Goal: Information Seeking & Learning: Learn about a topic

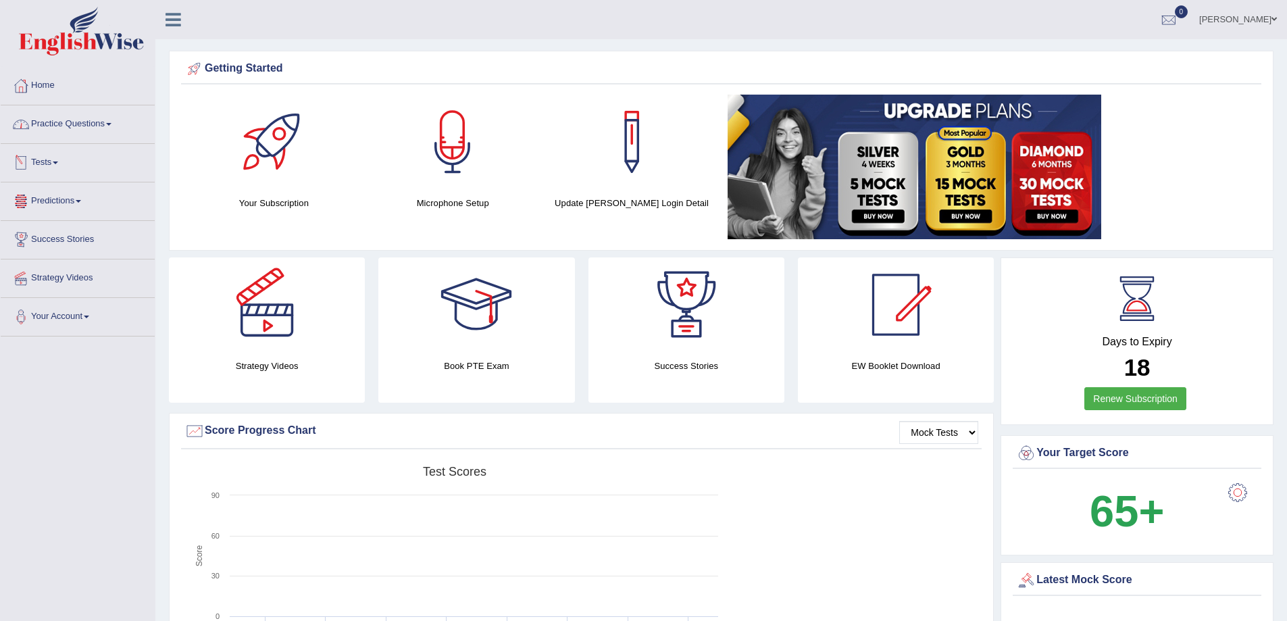
click at [90, 127] on link "Practice Questions" at bounding box center [78, 122] width 154 height 34
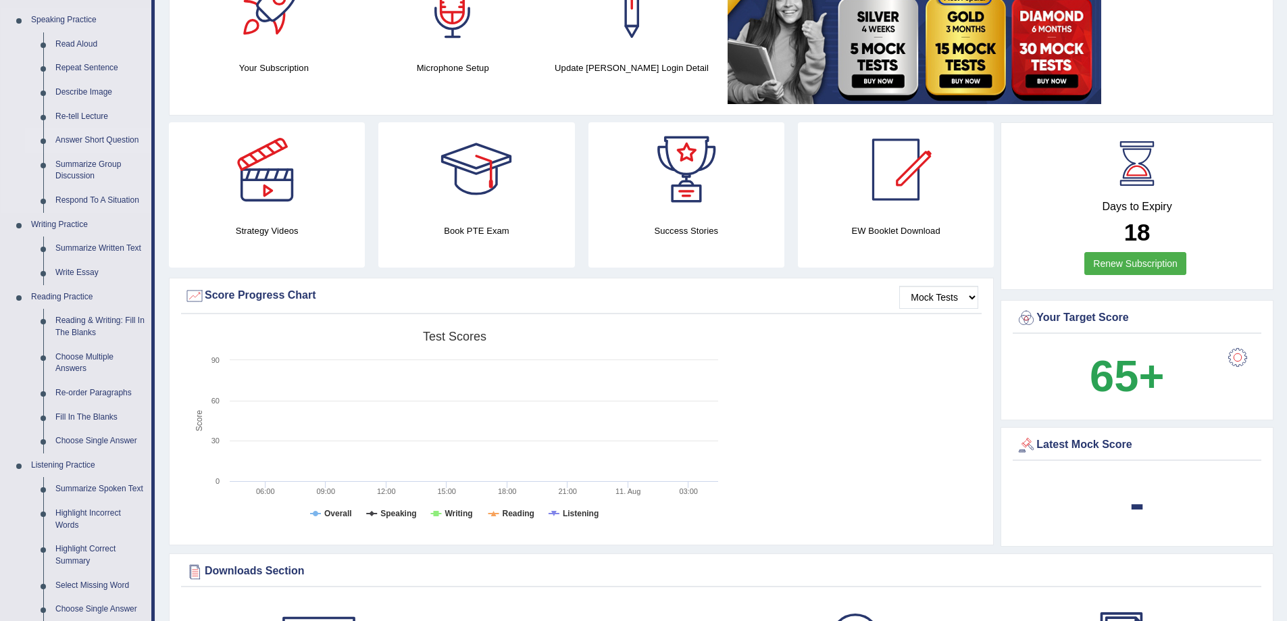
scroll to position [203, 0]
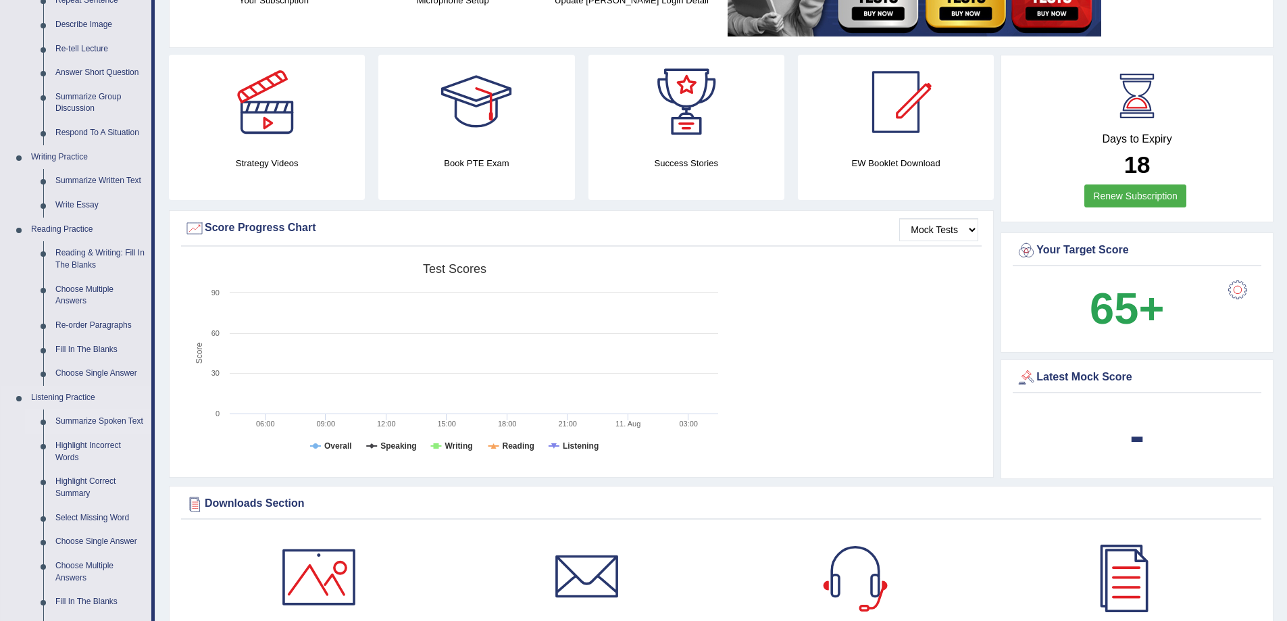
click at [109, 420] on link "Summarize Spoken Text" at bounding box center [100, 421] width 102 height 24
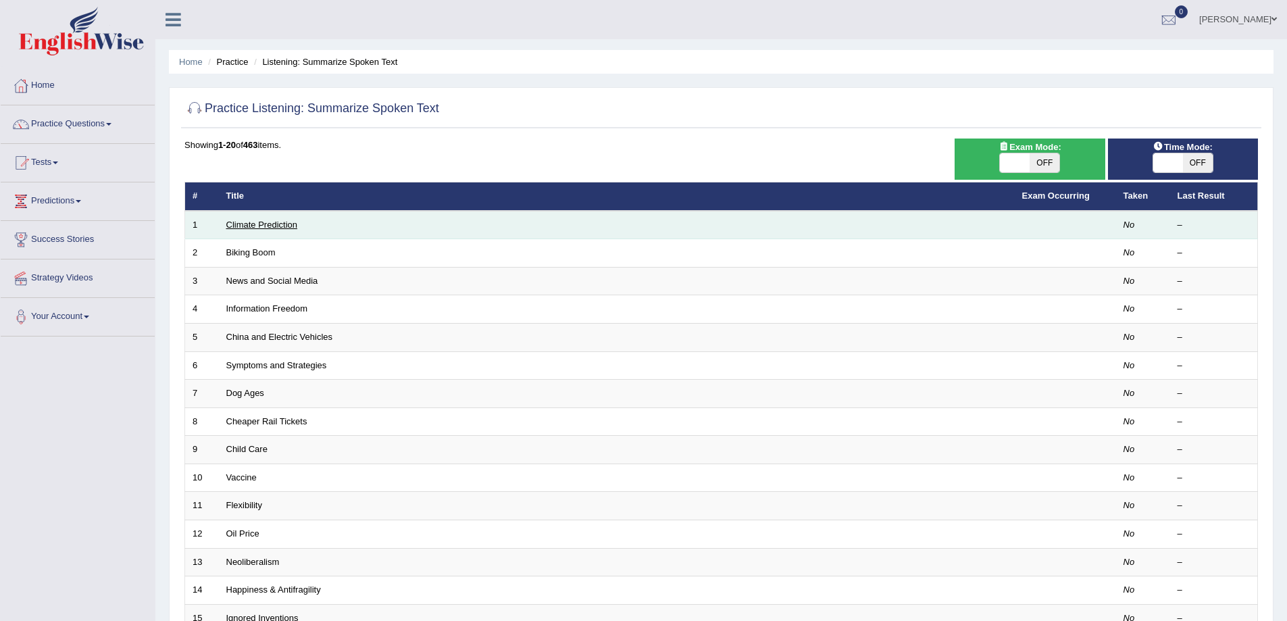
click at [255, 228] on link "Climate Prediction" at bounding box center [262, 225] width 72 height 10
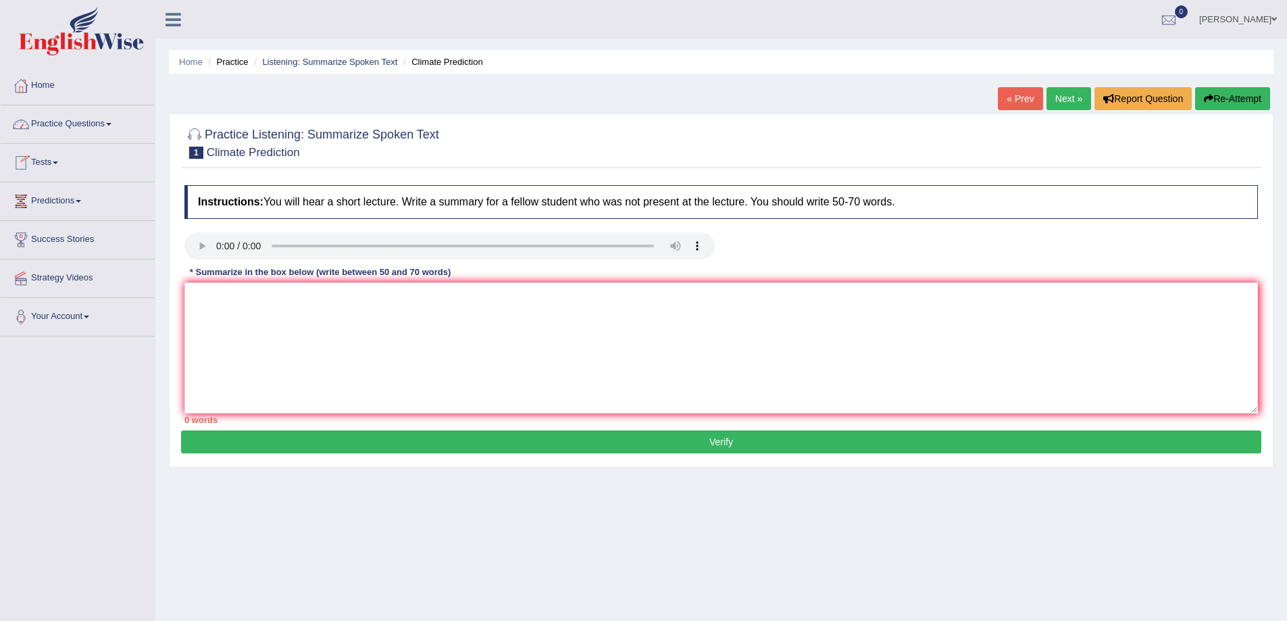
click at [49, 127] on link "Practice Questions" at bounding box center [78, 122] width 154 height 34
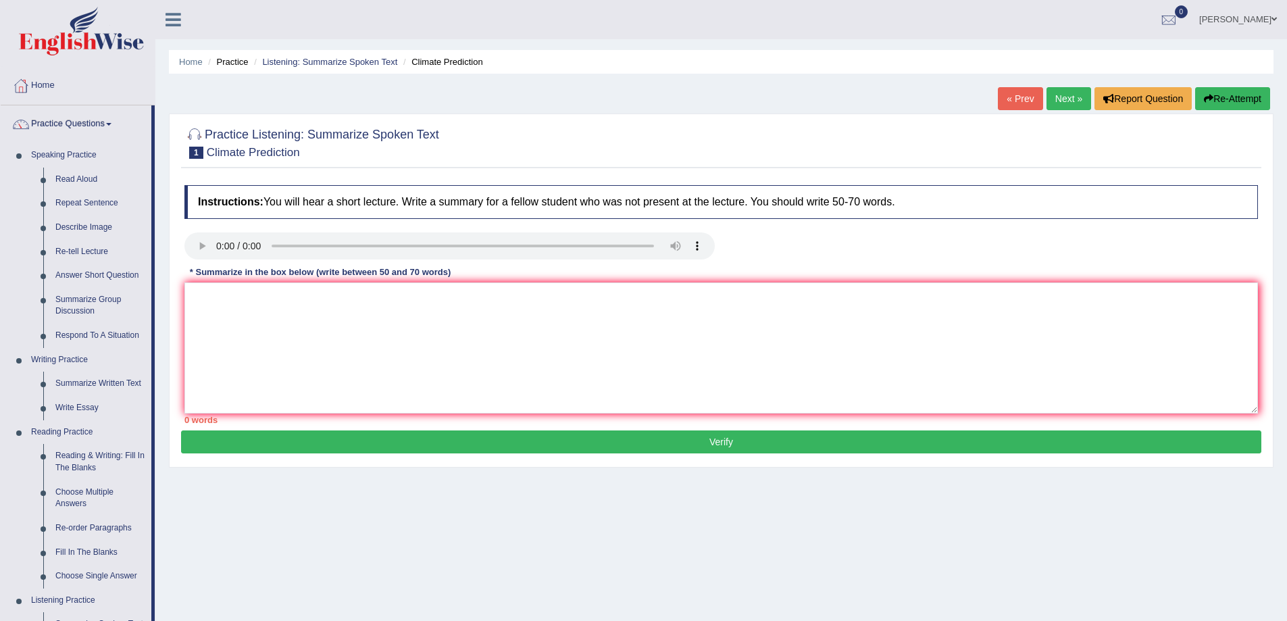
click at [49, 127] on link "Practice Questions" at bounding box center [76, 122] width 151 height 34
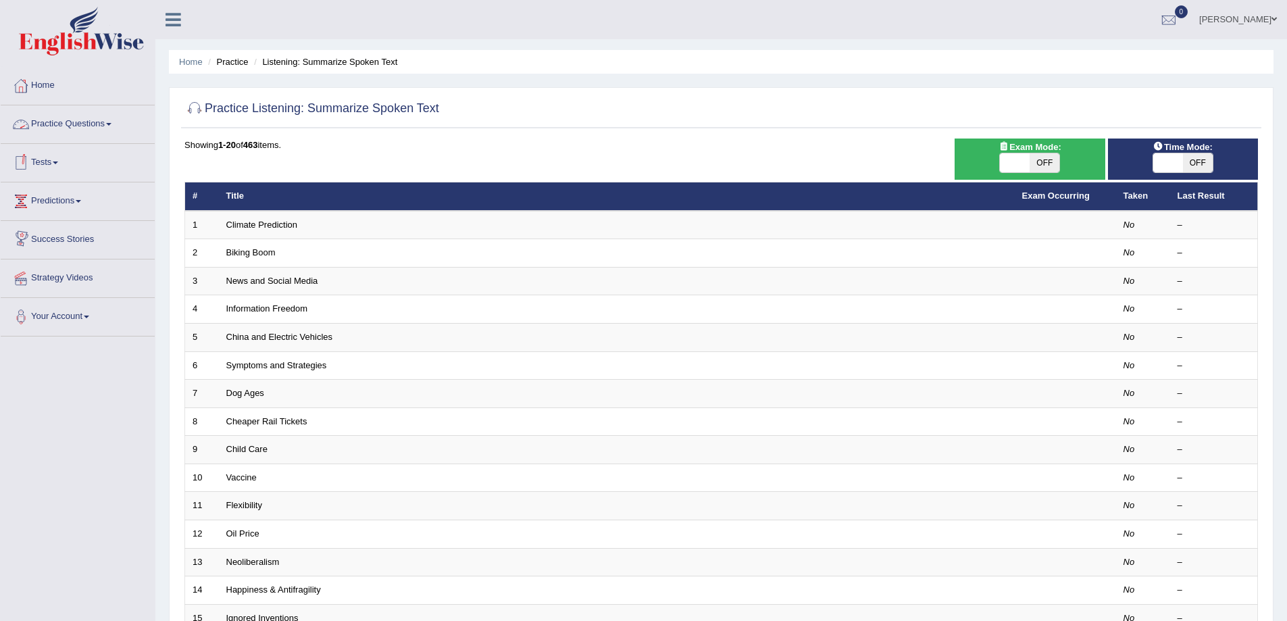
click at [65, 129] on link "Practice Questions" at bounding box center [78, 122] width 154 height 34
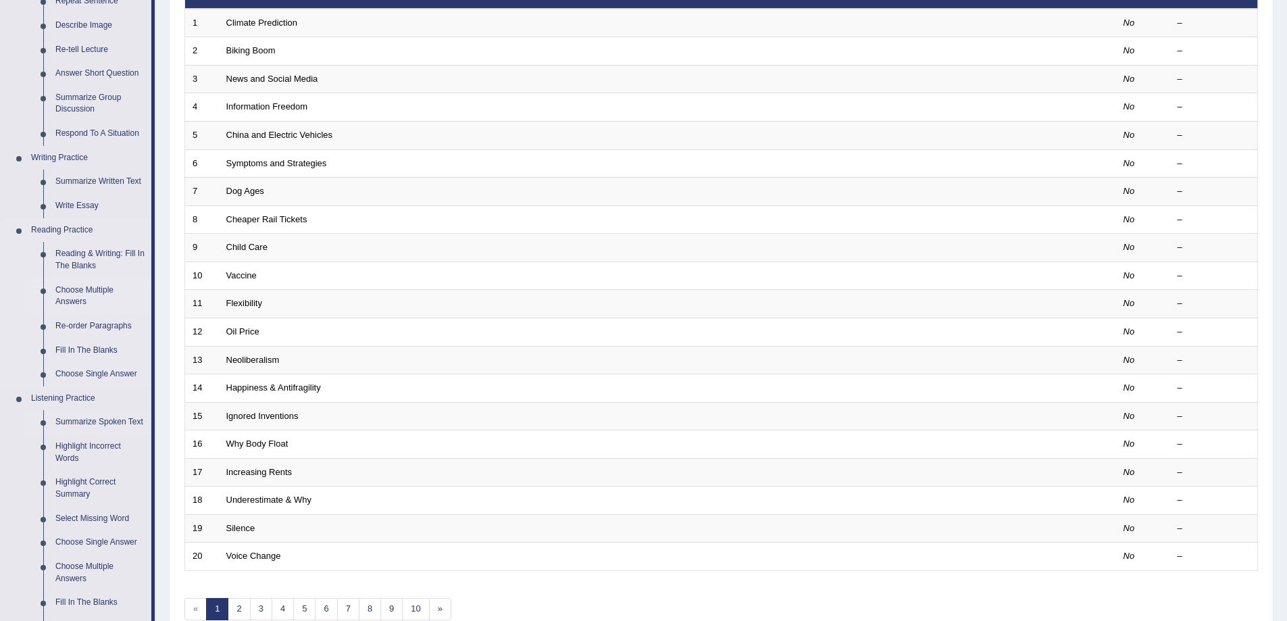
scroll to position [203, 0]
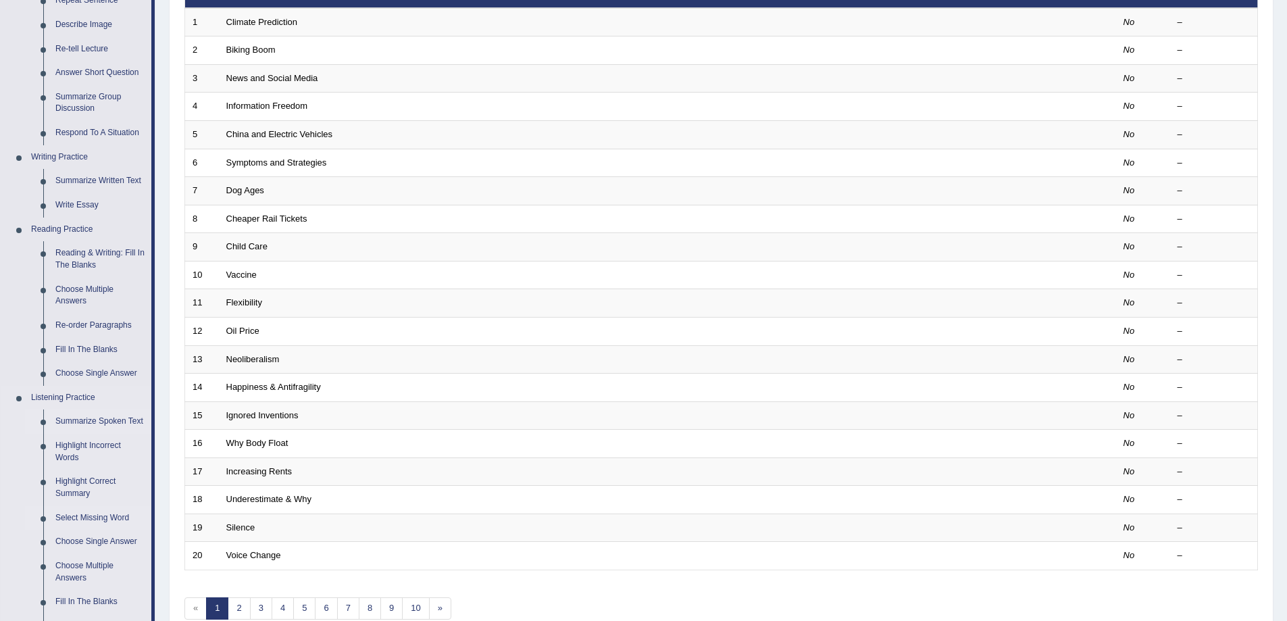
click at [92, 519] on link "Select Missing Word" at bounding box center [100, 518] width 102 height 24
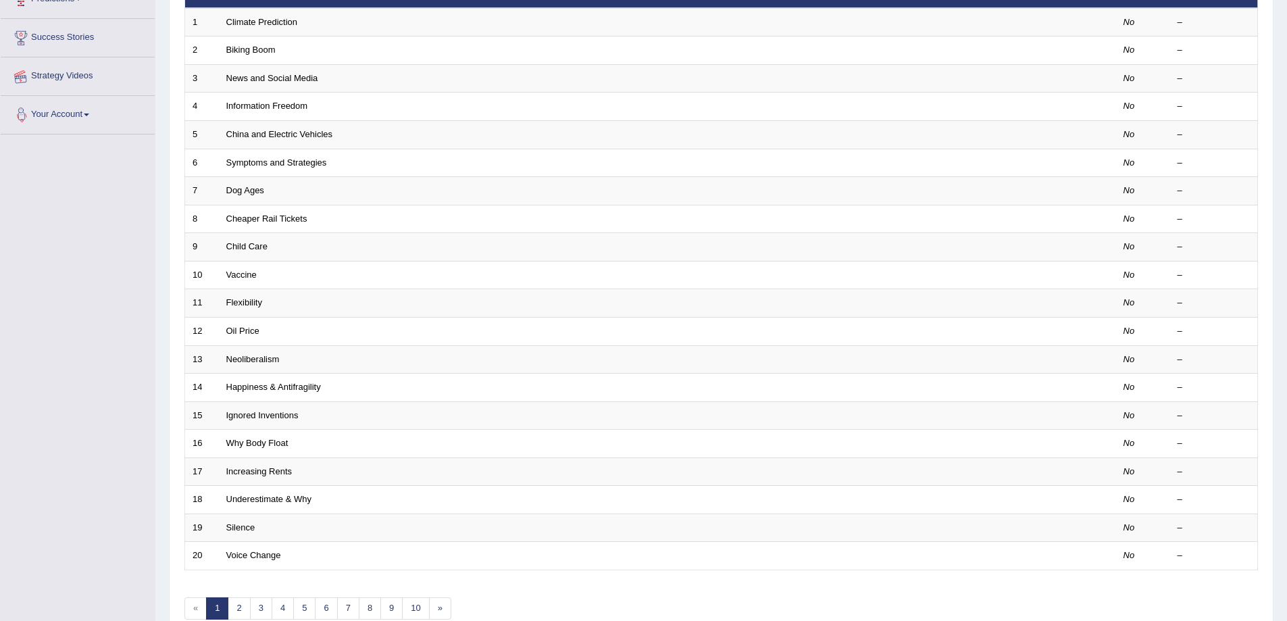
scroll to position [272, 0]
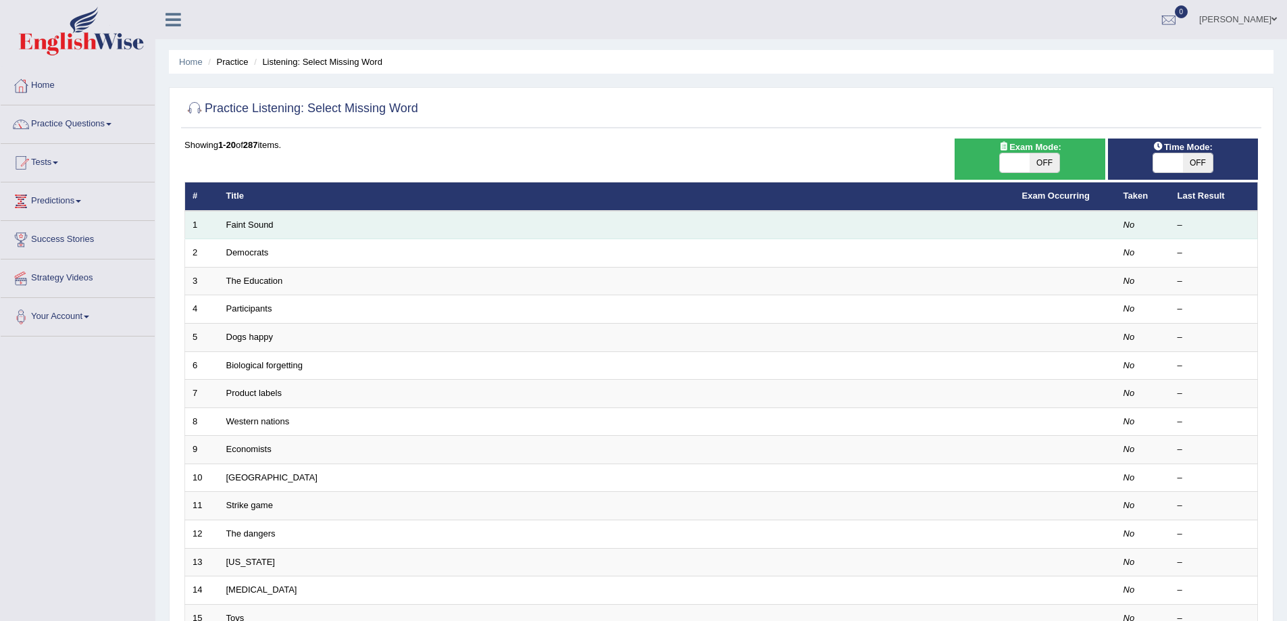
click at [292, 224] on td "Faint Sound" at bounding box center [617, 225] width 796 height 28
click at [254, 228] on link "Faint Sound" at bounding box center [249, 225] width 47 height 10
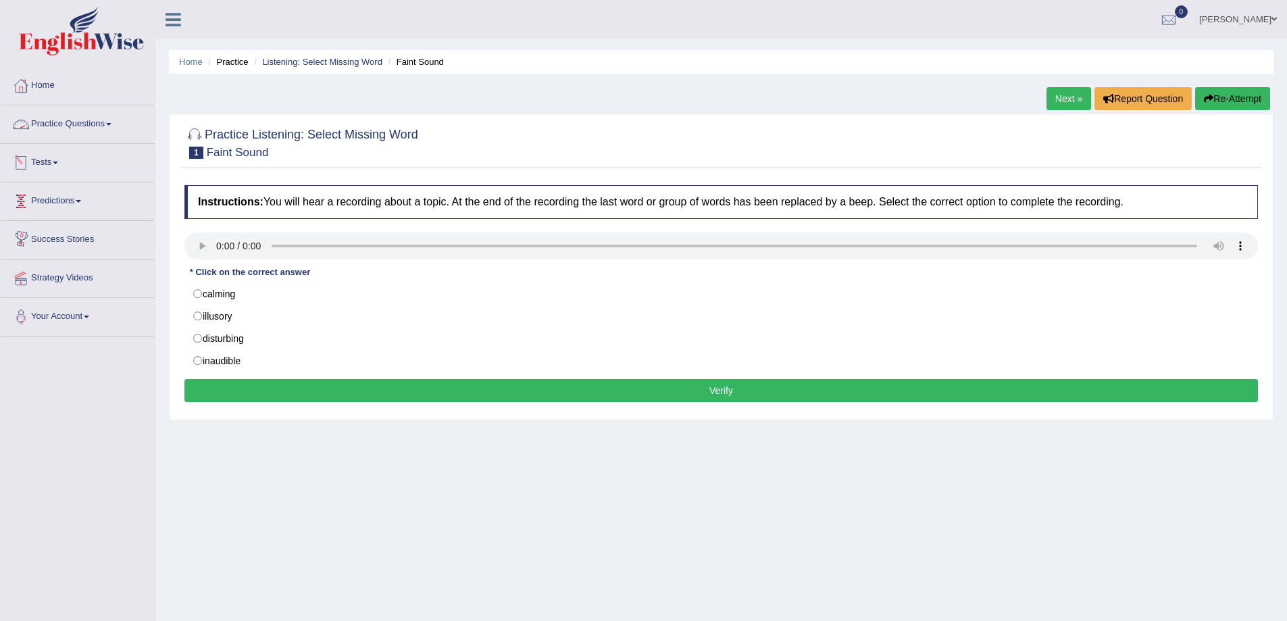
click at [84, 129] on link "Practice Questions" at bounding box center [78, 122] width 154 height 34
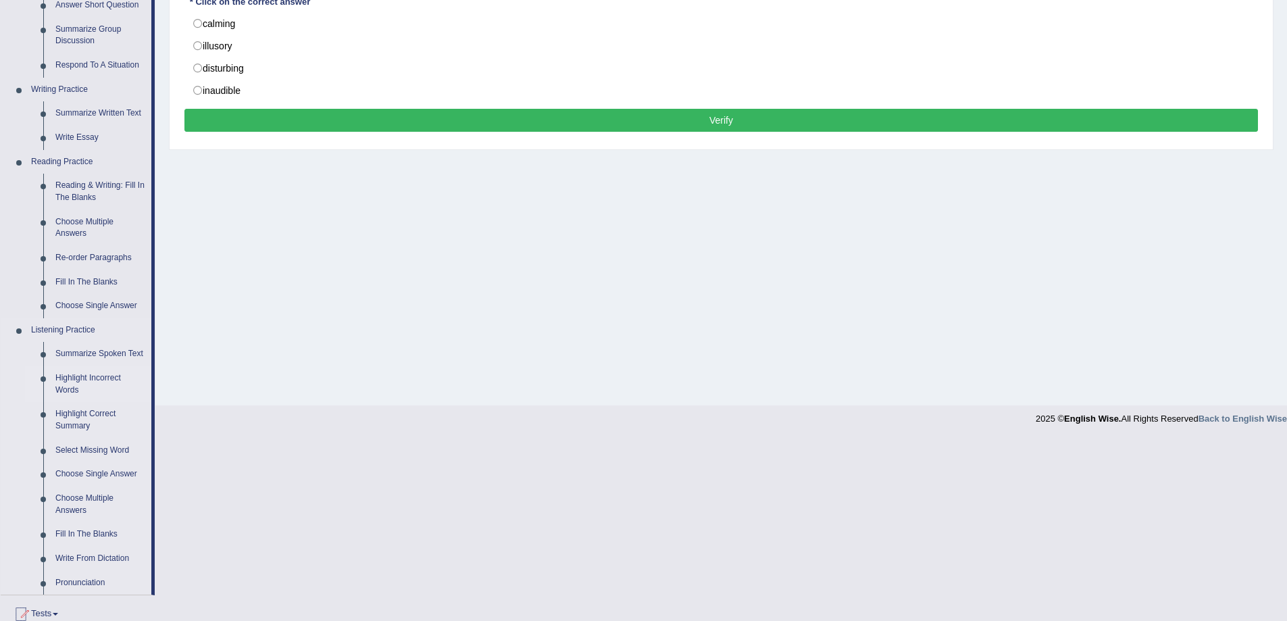
scroll to position [338, 0]
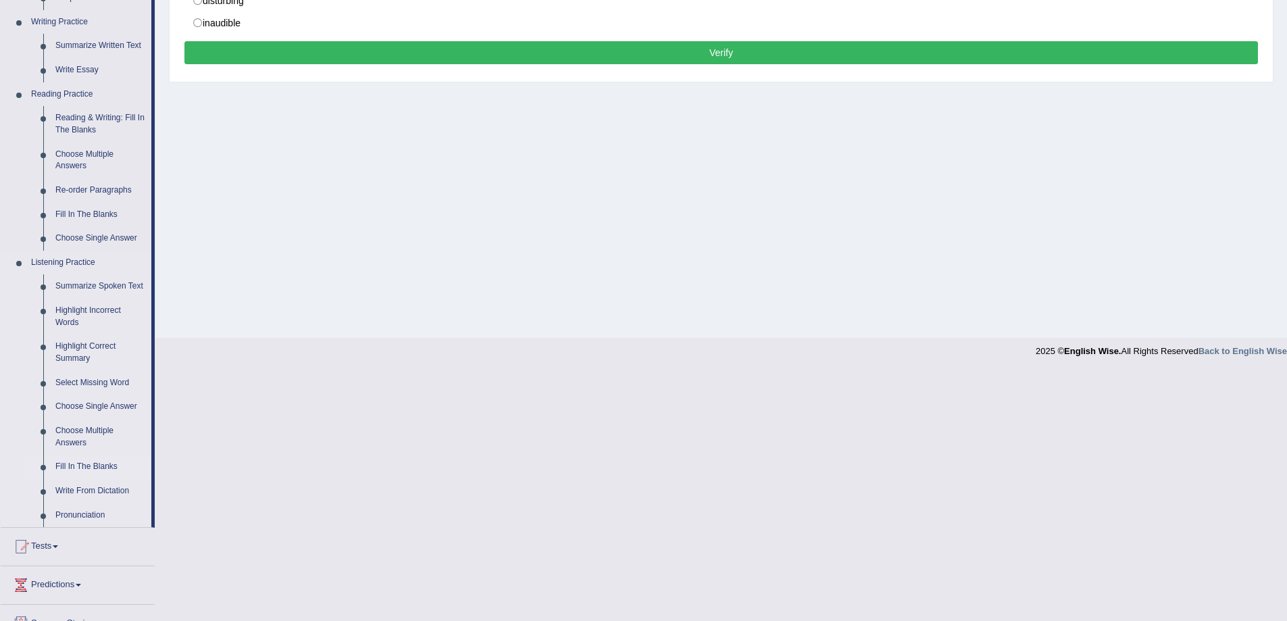
click at [104, 463] on link "Fill In The Blanks" at bounding box center [100, 467] width 102 height 24
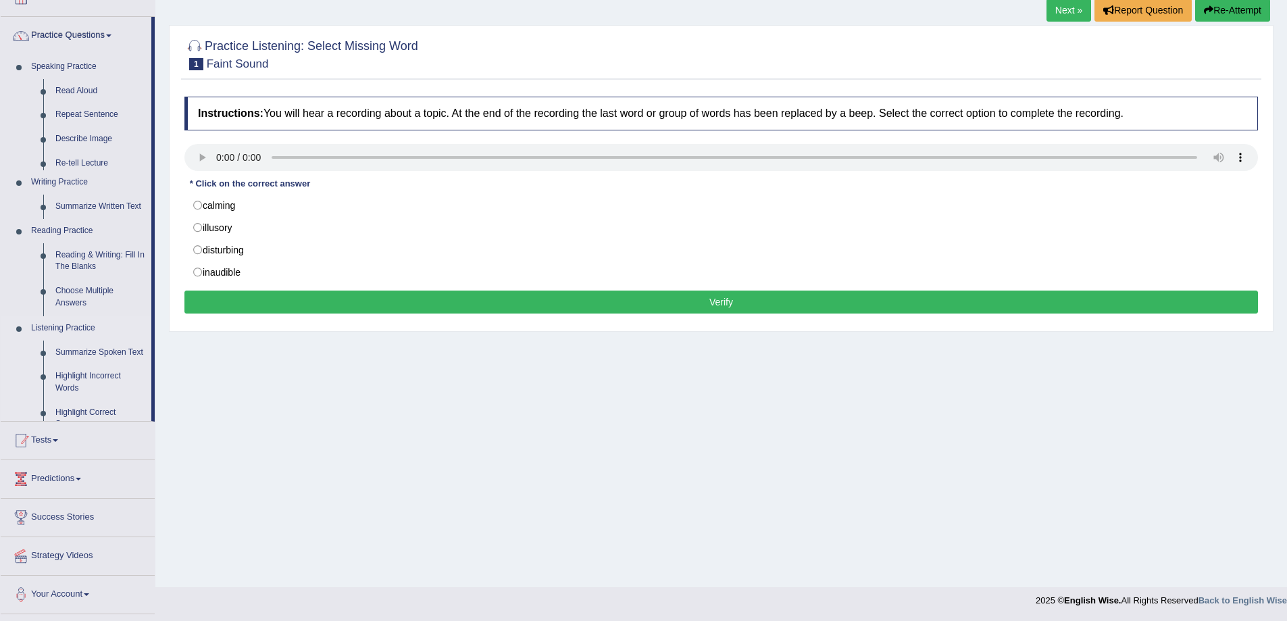
scroll to position [88, 0]
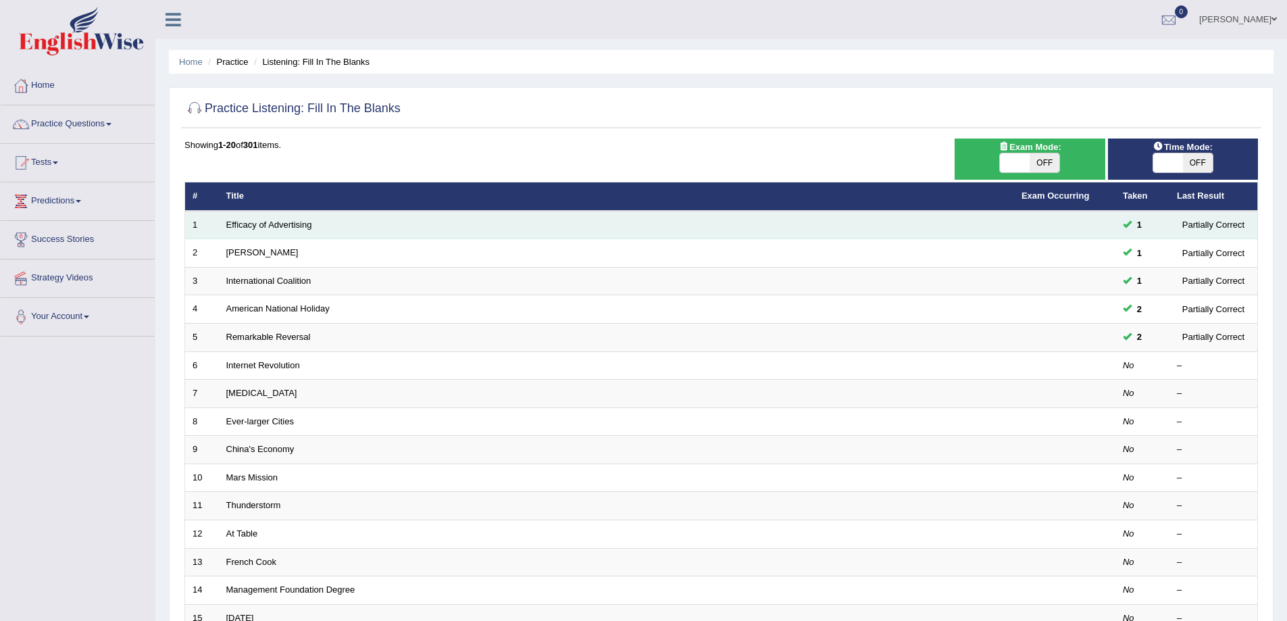
click at [302, 232] on td "Efficacy of Advertising" at bounding box center [616, 225] width 795 height 28
click at [246, 224] on link "Efficacy of Advertising" at bounding box center [269, 225] width 86 height 10
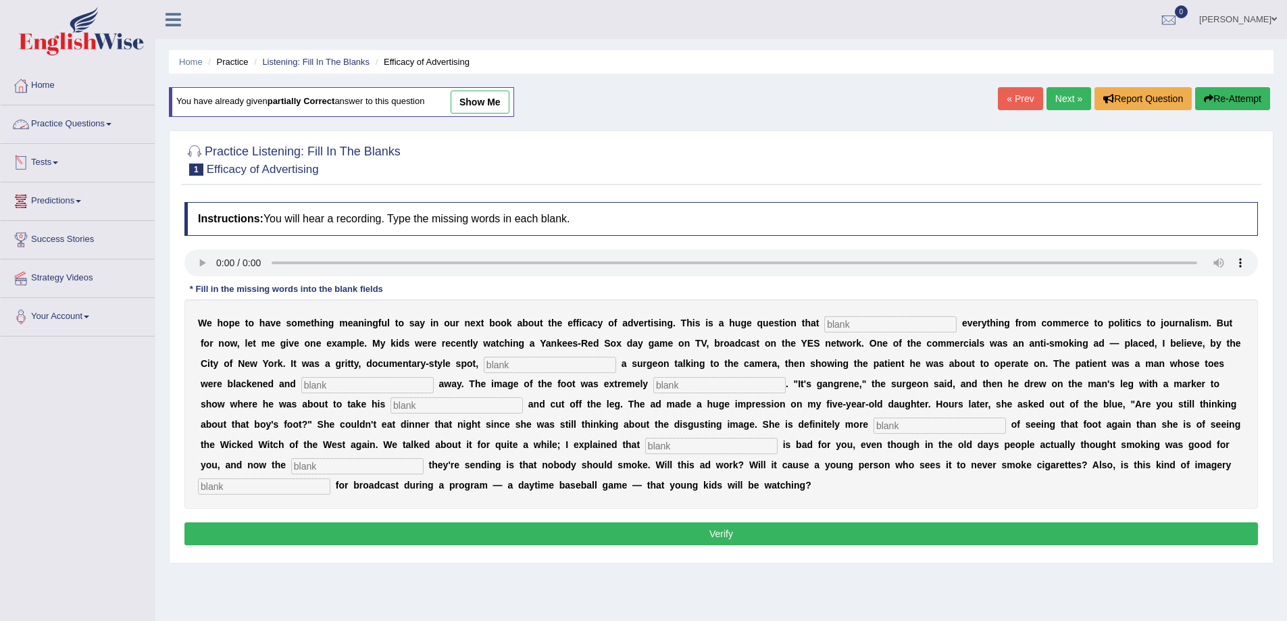
click at [77, 124] on link "Practice Questions" at bounding box center [78, 122] width 154 height 34
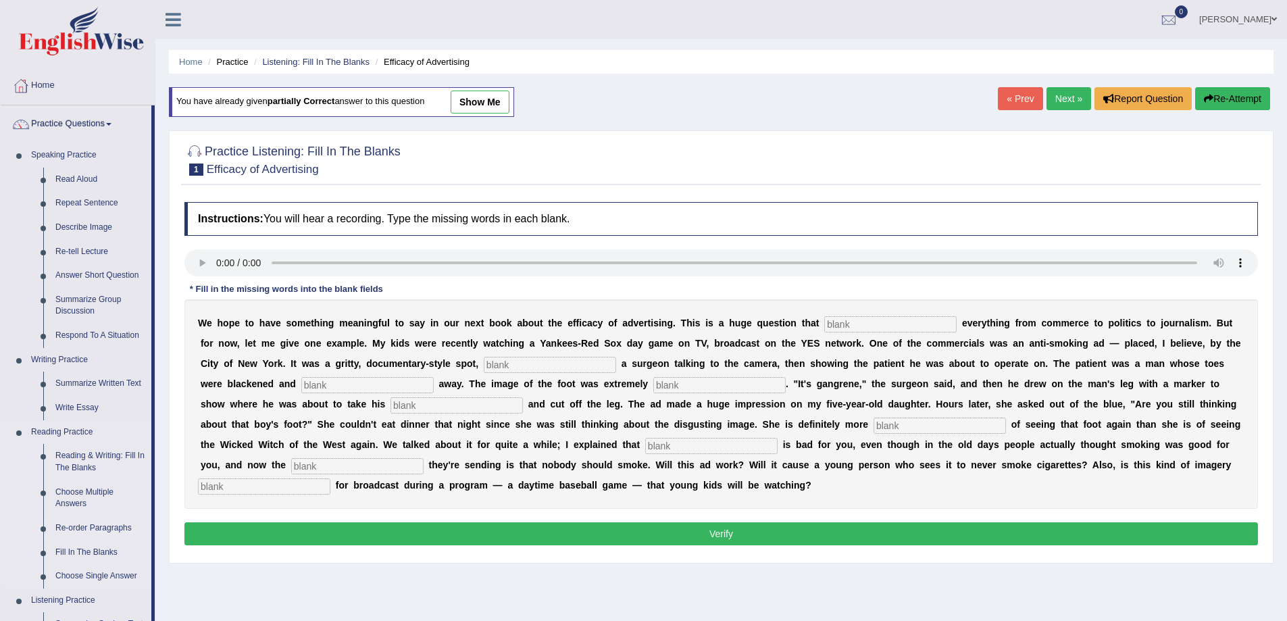
click at [93, 531] on link "Re-order Paragraphs" at bounding box center [100, 528] width 102 height 24
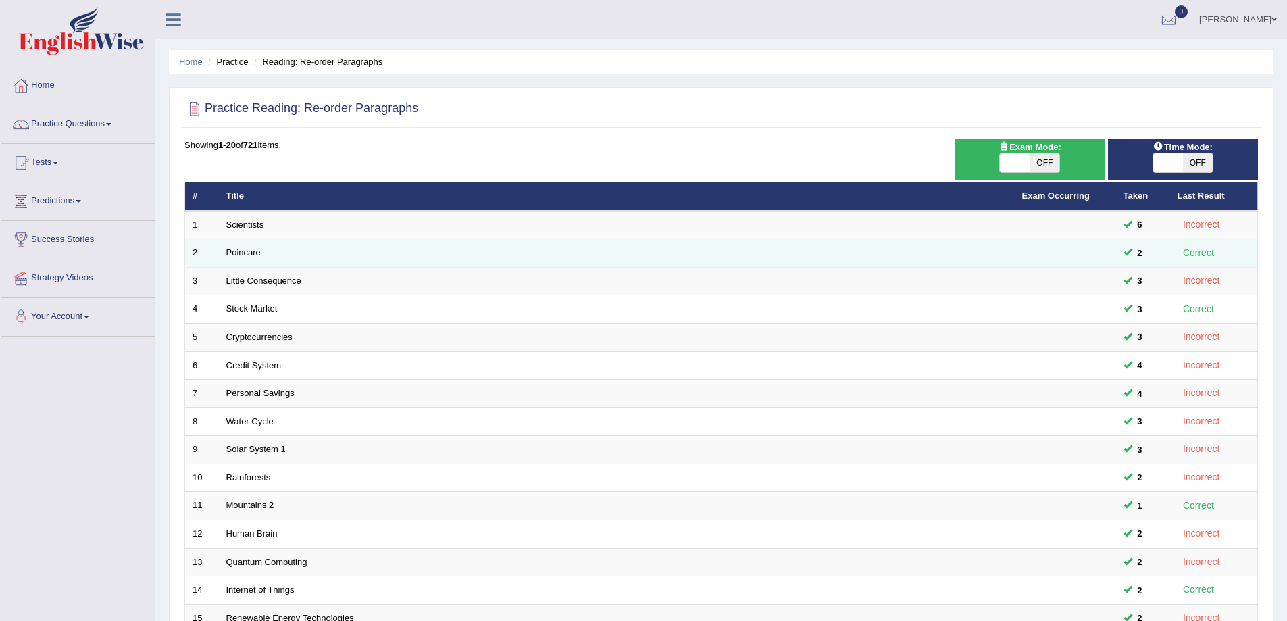
click at [291, 259] on td "Poincare" at bounding box center [617, 253] width 796 height 28
click at [238, 253] on link "Poincare" at bounding box center [243, 252] width 34 height 10
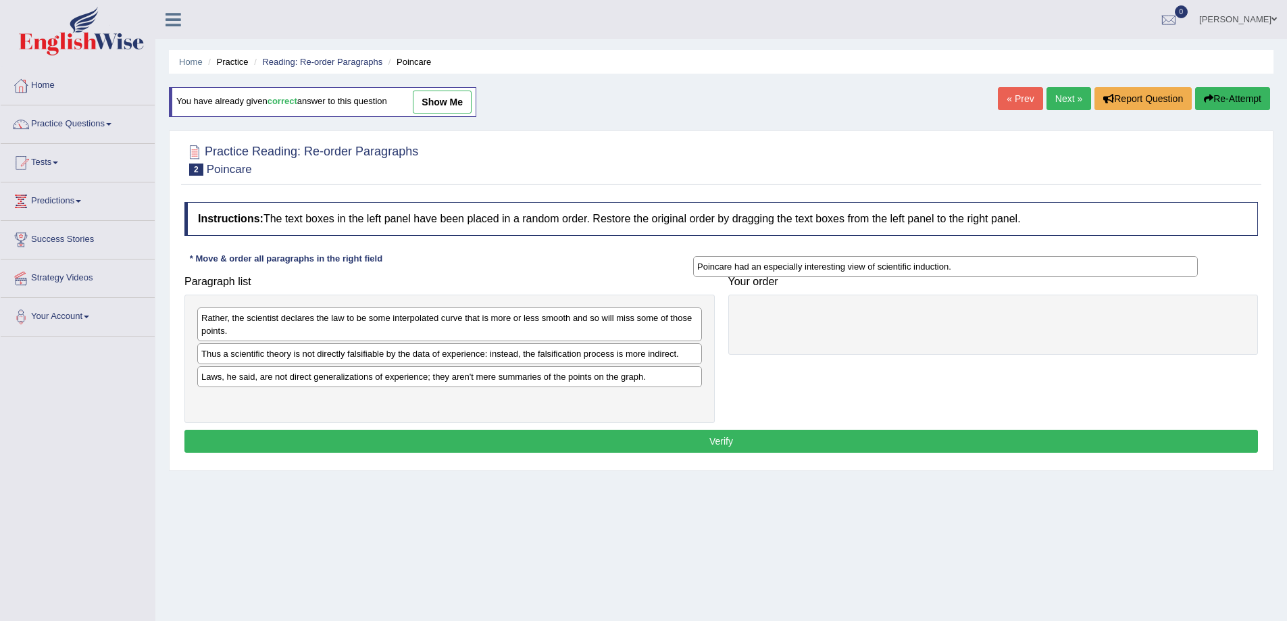
drag, startPoint x: 242, startPoint y: 357, endPoint x: 738, endPoint y: 270, distance: 503.4
click at [738, 270] on div "Poincare had an especially interesting view of scientific induction." at bounding box center [945, 266] width 505 height 21
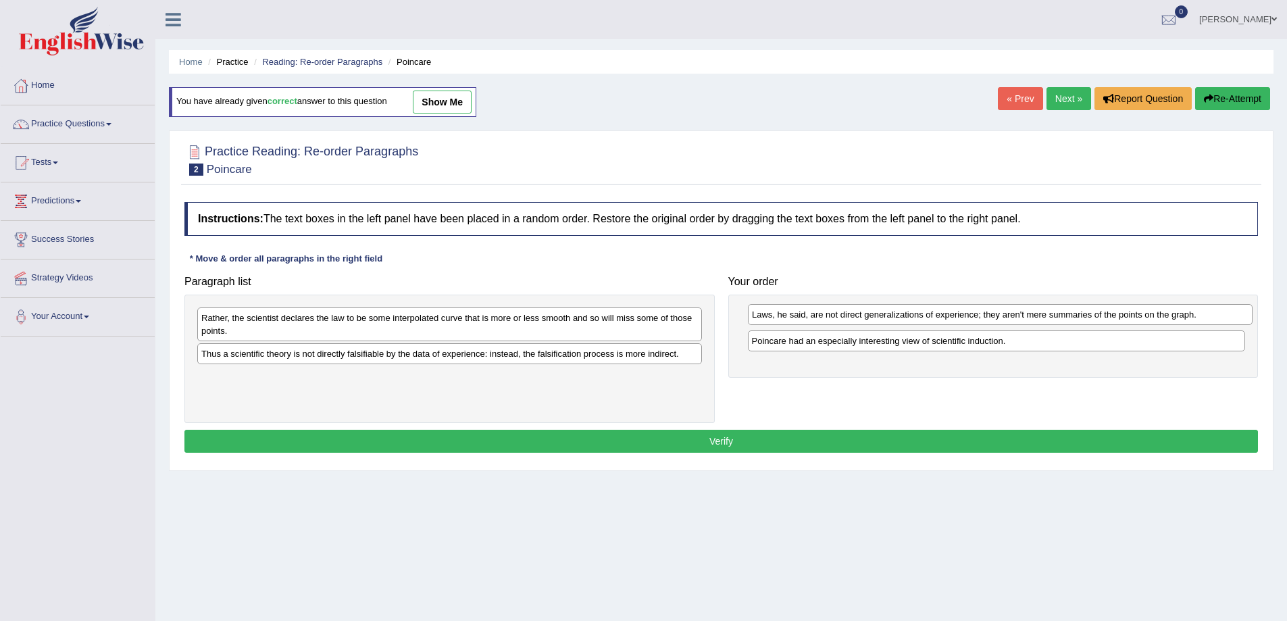
drag, startPoint x: 243, startPoint y: 380, endPoint x: 796, endPoint y: 315, distance: 556.3
click at [796, 315] on div "Laws, he said, are not direct generalizations of experience; they aren't mere s…" at bounding box center [1000, 314] width 505 height 21
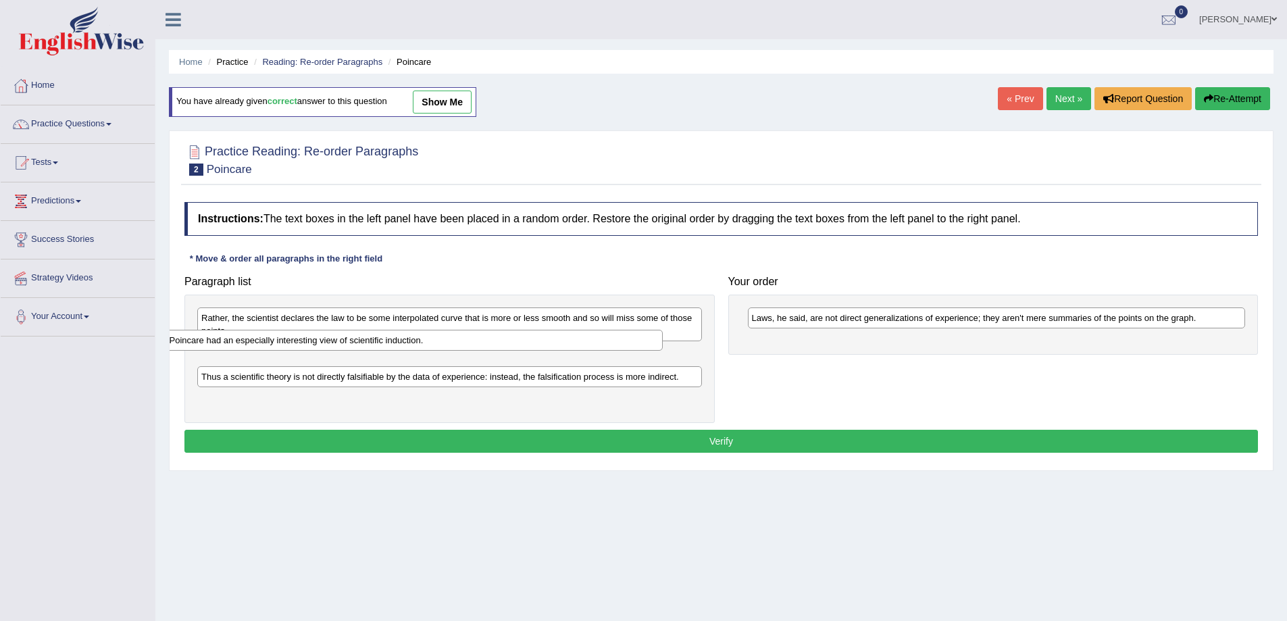
drag, startPoint x: 826, startPoint y: 336, endPoint x: 228, endPoint y: 328, distance: 598.6
click at [242, 334] on div "Poincare had an especially interesting view of scientific induction." at bounding box center [415, 340] width 498 height 21
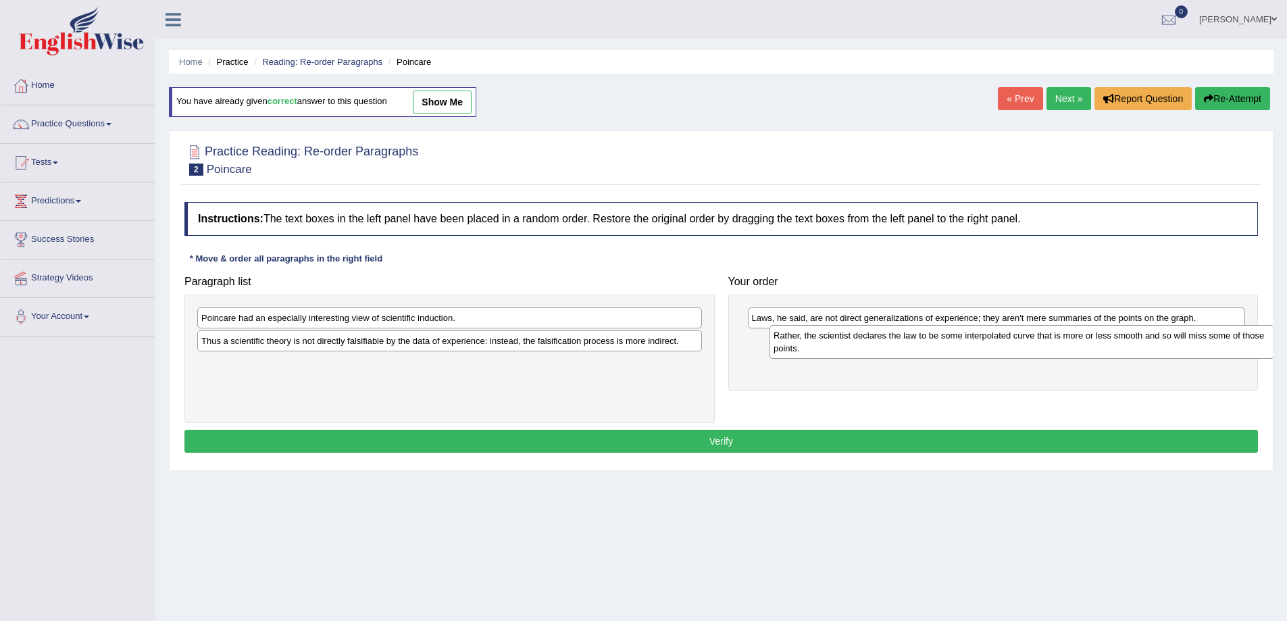
drag, startPoint x: 265, startPoint y: 317, endPoint x: 838, endPoint y: 334, distance: 572.4
click at [838, 334] on div "Rather, the scientist declares the law to be some interpolated curve that is mo…" at bounding box center [1021, 342] width 505 height 34
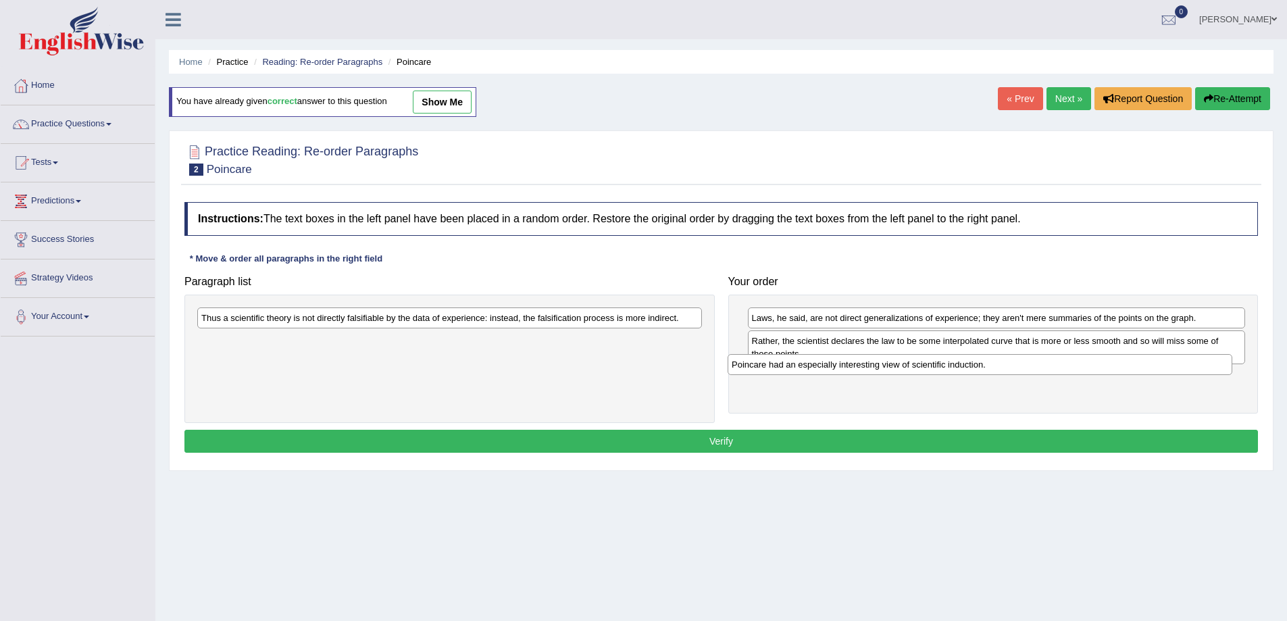
drag, startPoint x: 376, startPoint y: 318, endPoint x: 1022, endPoint y: 365, distance: 648.2
click at [1022, 365] on div "Poincare had an especially interesting view of scientific induction." at bounding box center [980, 364] width 505 height 21
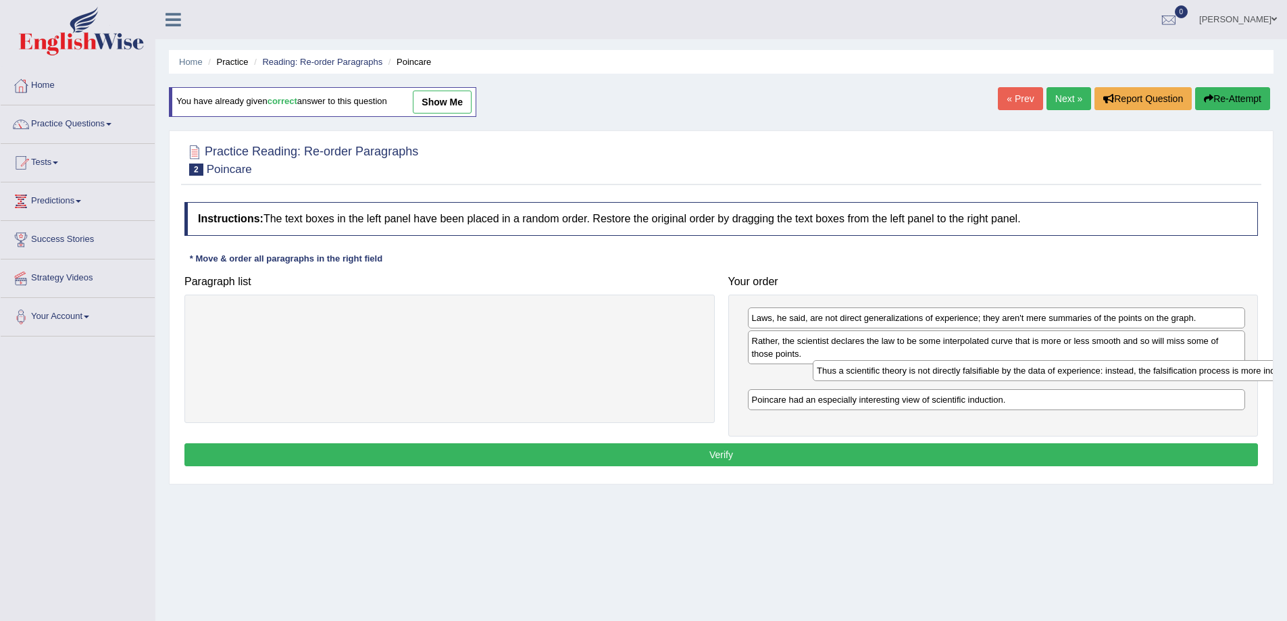
drag, startPoint x: 322, startPoint y: 315, endPoint x: 937, endPoint y: 368, distance: 617.7
click at [937, 368] on div "Thus a scientific theory is not directly falsifiable by the data of experience:…" at bounding box center [1065, 370] width 505 height 21
drag, startPoint x: 938, startPoint y: 377, endPoint x: 984, endPoint y: 440, distance: 78.8
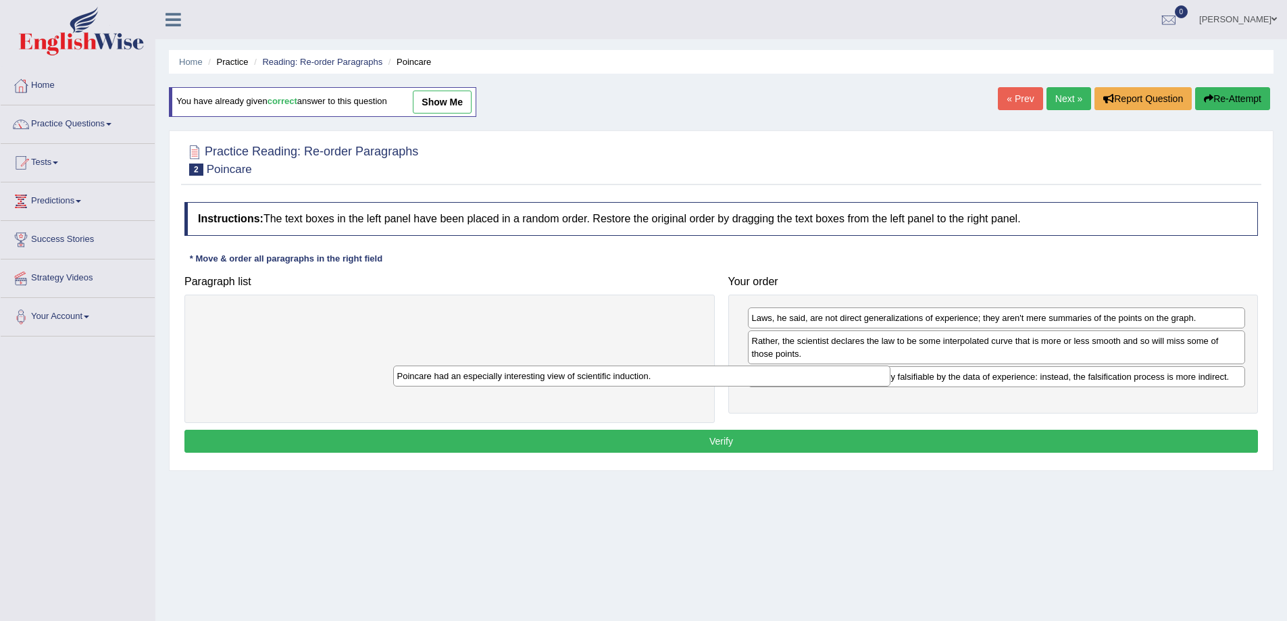
drag, startPoint x: 866, startPoint y: 405, endPoint x: 382, endPoint y: 282, distance: 499.9
click at [422, 365] on div "Poincare had an especially interesting view of scientific induction." at bounding box center [642, 375] width 498 height 21
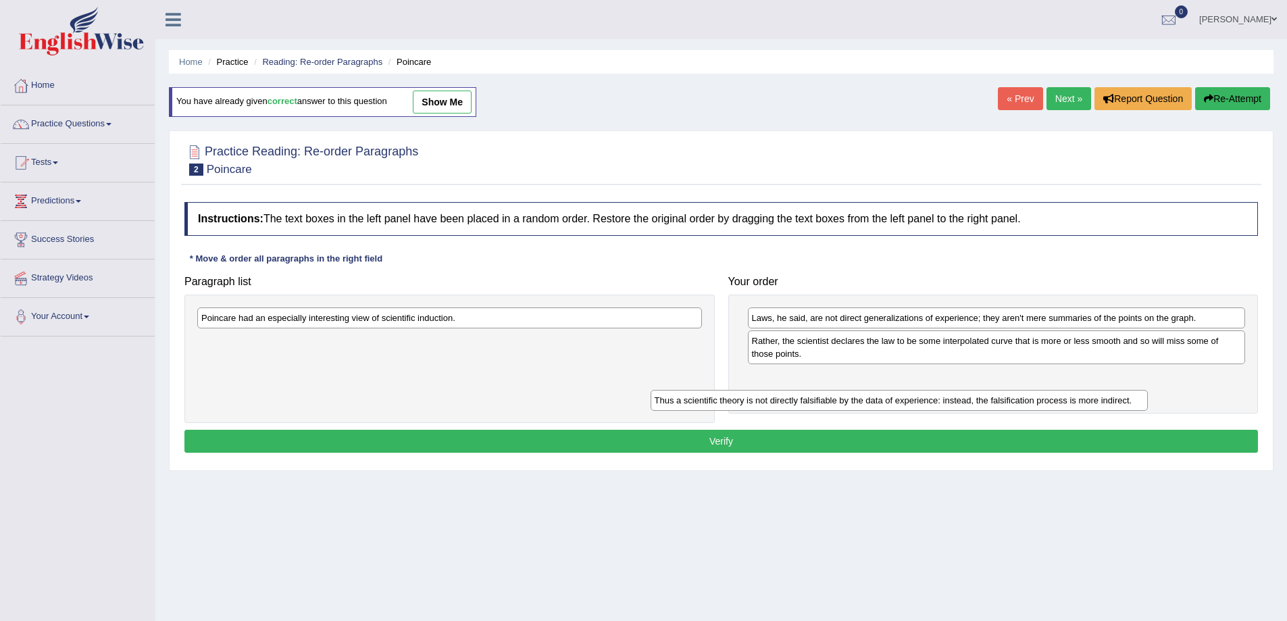
drag, startPoint x: 777, startPoint y: 382, endPoint x: 93, endPoint y: 361, distance: 684.6
click at [136, 376] on div "Toggle navigation Home Practice Questions Speaking Practice Read Aloud Repeat S…" at bounding box center [643, 351] width 1287 height 703
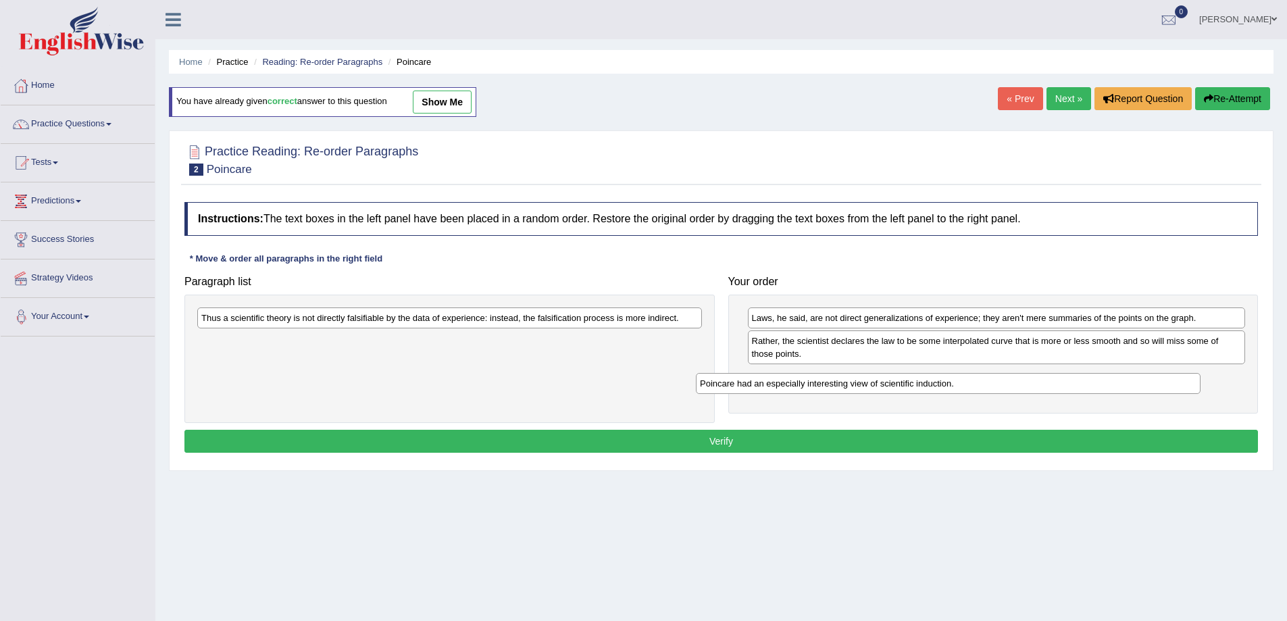
drag, startPoint x: 403, startPoint y: 320, endPoint x: 921, endPoint y: 377, distance: 521.3
click at [919, 382] on div "Poincare had an especially interesting view of scientific induction." at bounding box center [948, 383] width 505 height 21
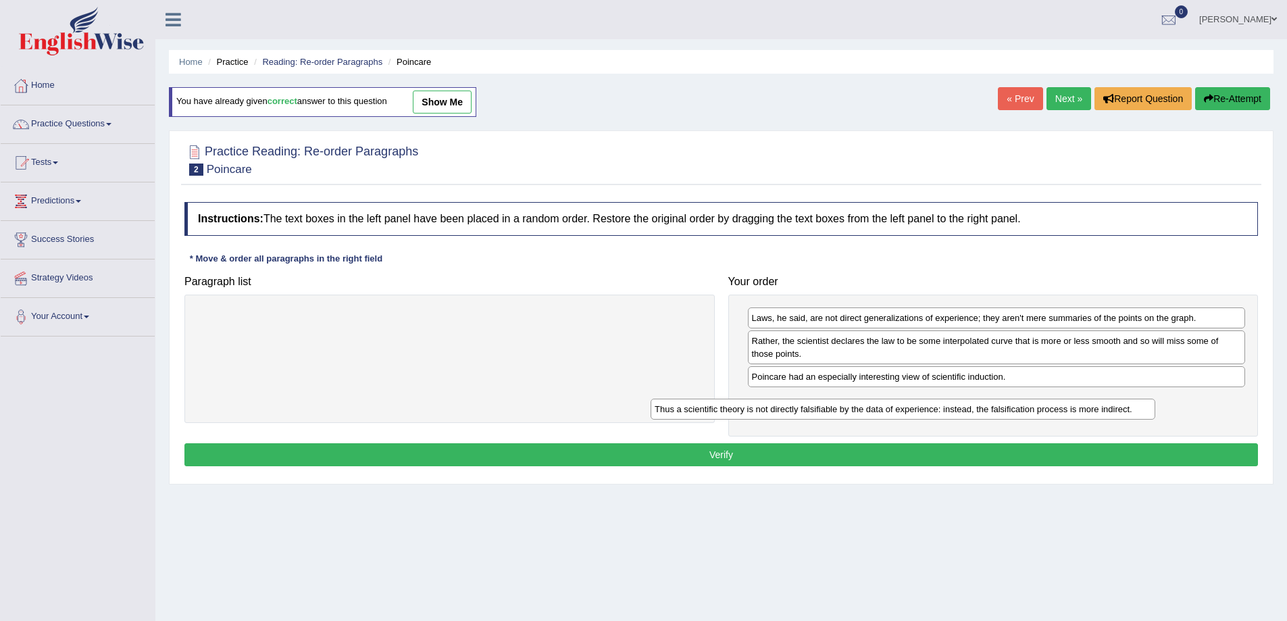
drag, startPoint x: 557, startPoint y: 322, endPoint x: 1114, endPoint y: 409, distance: 563.5
click at [1114, 409] on div "Thus a scientific theory is not directly falsifiable by the data of experience:…" at bounding box center [903, 409] width 505 height 21
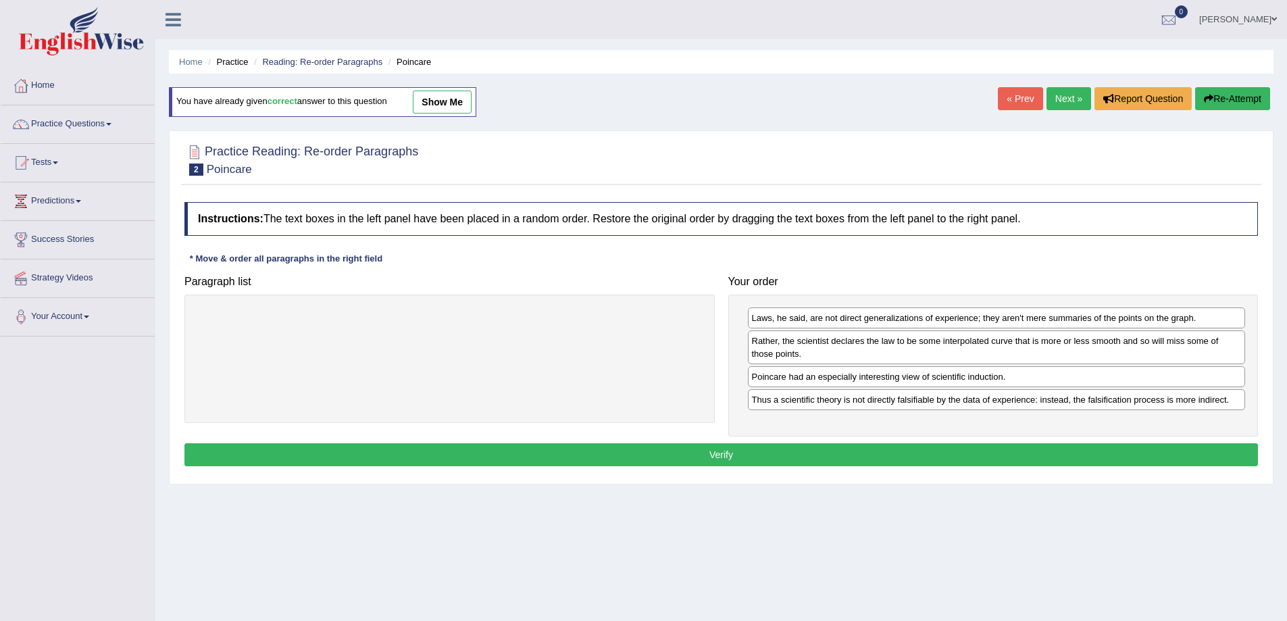
click at [670, 453] on button "Verify" at bounding box center [720, 454] width 1073 height 23
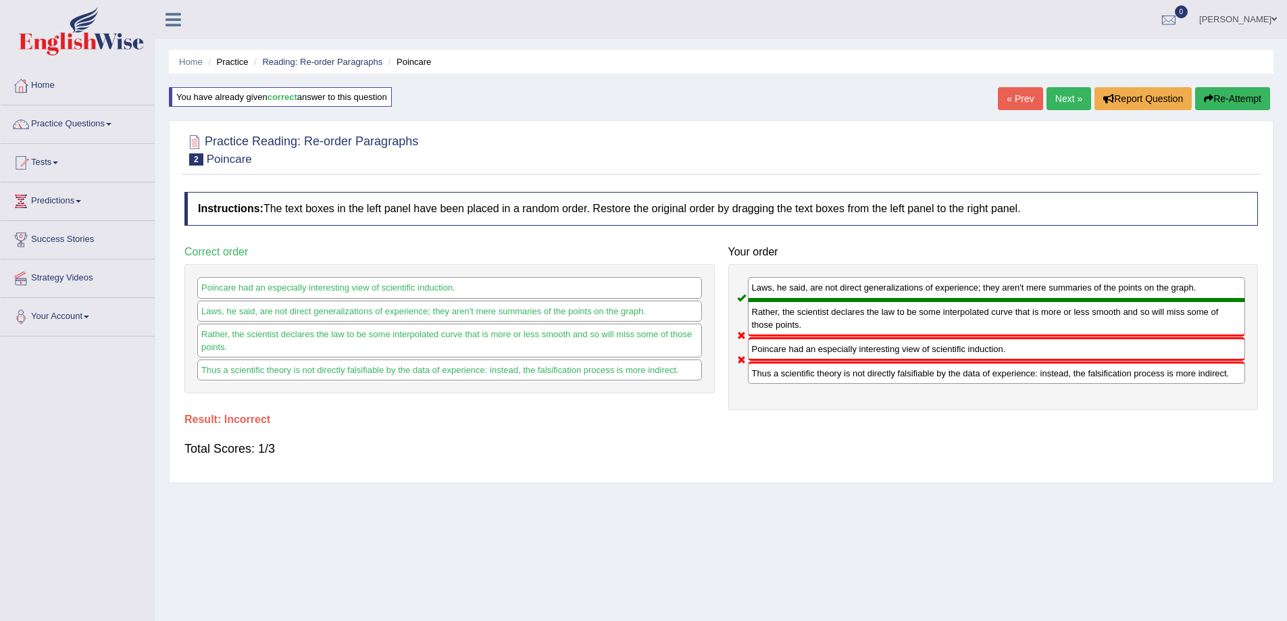
click at [1065, 108] on link "Next »" at bounding box center [1068, 98] width 45 height 23
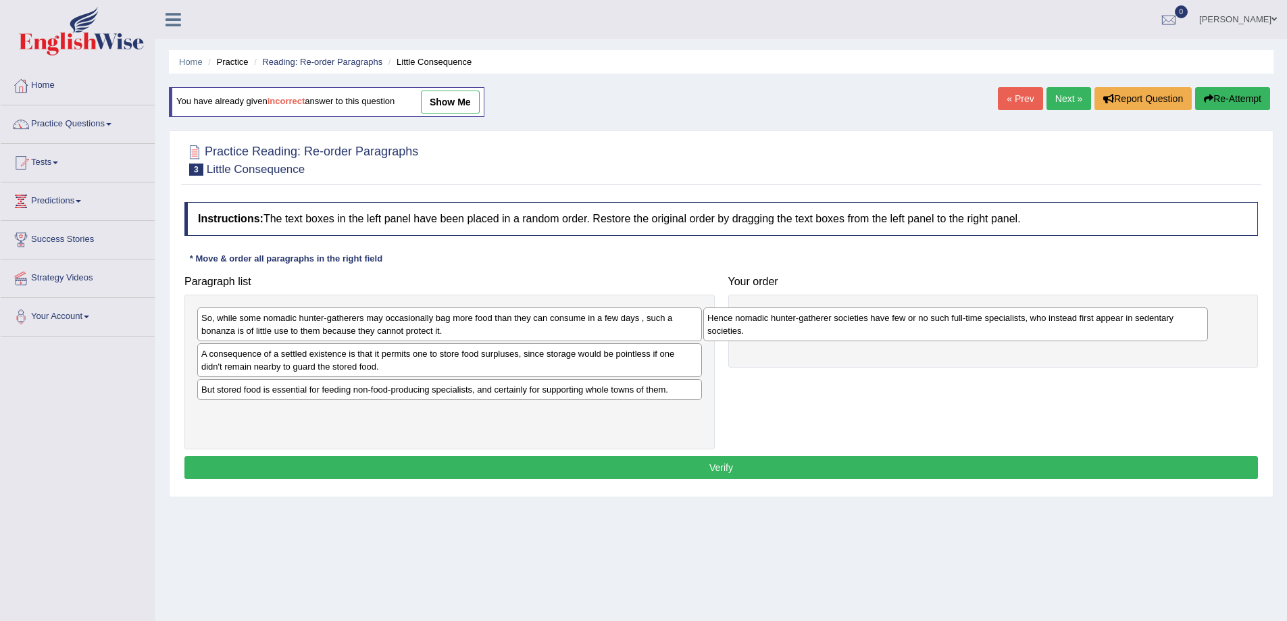
drag, startPoint x: 256, startPoint y: 363, endPoint x: 762, endPoint y: 327, distance: 507.3
click at [762, 327] on div "Hence nomadic hunter-gatherer societies have few or no such full-time specialis…" at bounding box center [955, 324] width 505 height 34
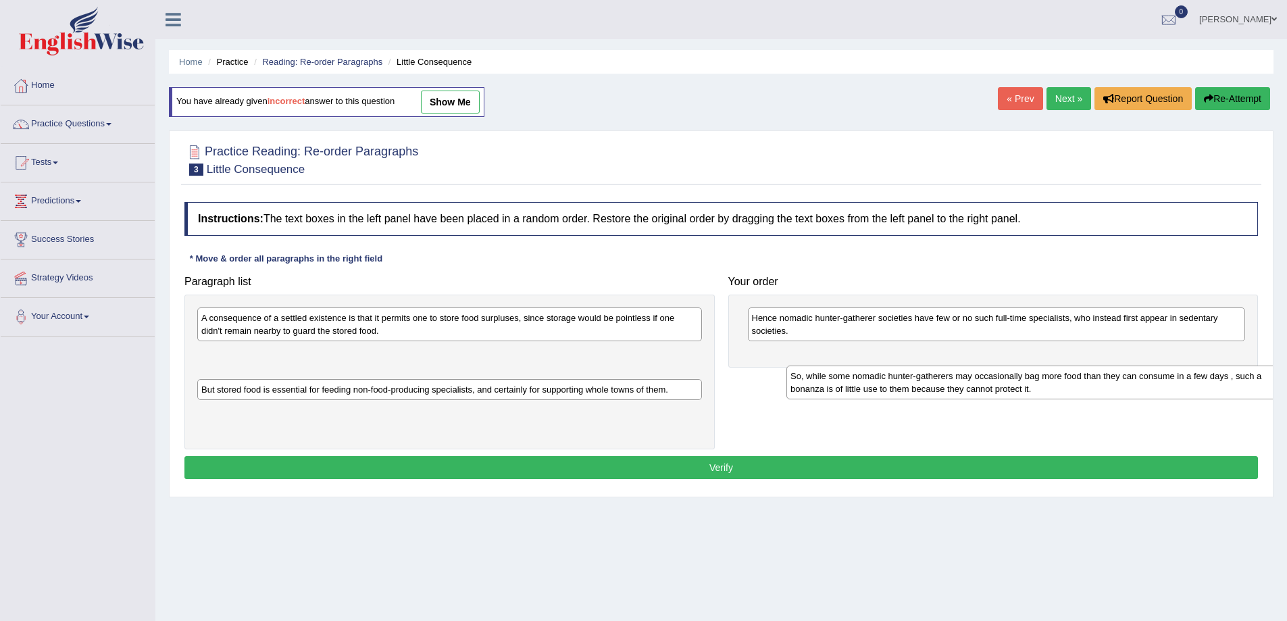
drag, startPoint x: 417, startPoint y: 328, endPoint x: 1013, endPoint y: 376, distance: 598.5
click at [1013, 376] on div "So, while some nomadic hunter-gatherers may occasionally bag more food than the…" at bounding box center [1038, 382] width 505 height 34
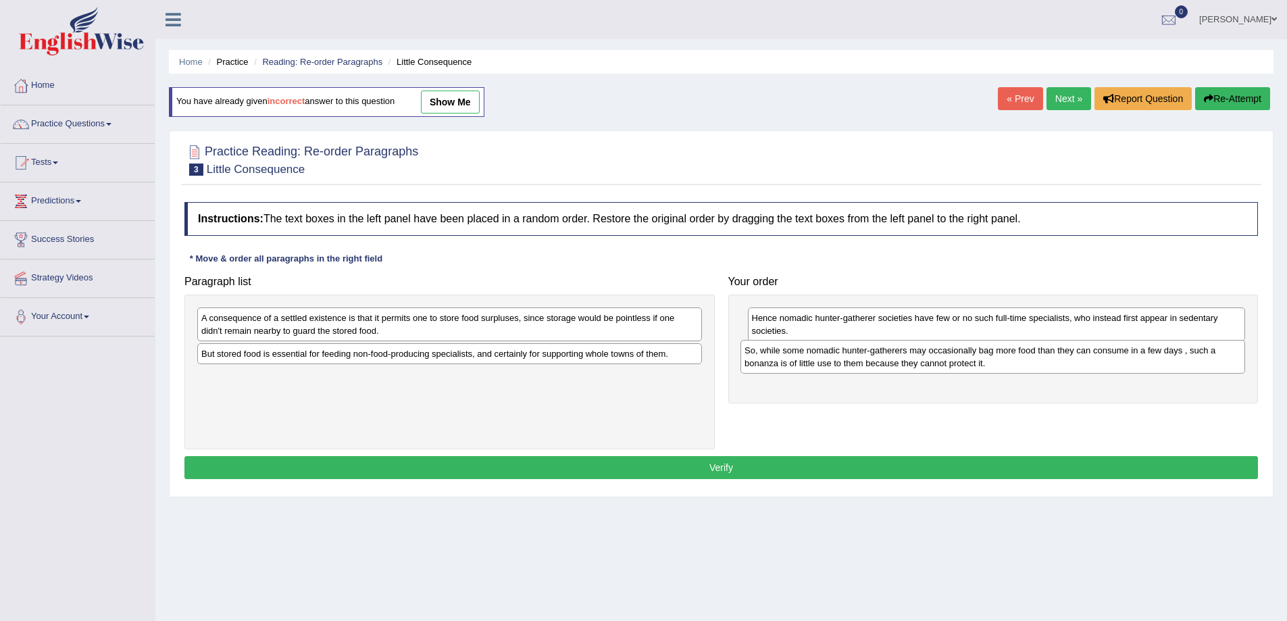
drag, startPoint x: 374, startPoint y: 375, endPoint x: 916, endPoint y: 368, distance: 541.8
click at [916, 368] on div "So, while some nomadic hunter-gatherers may occasionally bag more food than the…" at bounding box center [992, 357] width 505 height 34
click at [286, 330] on div "A consequence of a settled existence is that it permits one to store food surpl…" at bounding box center [449, 324] width 505 height 34
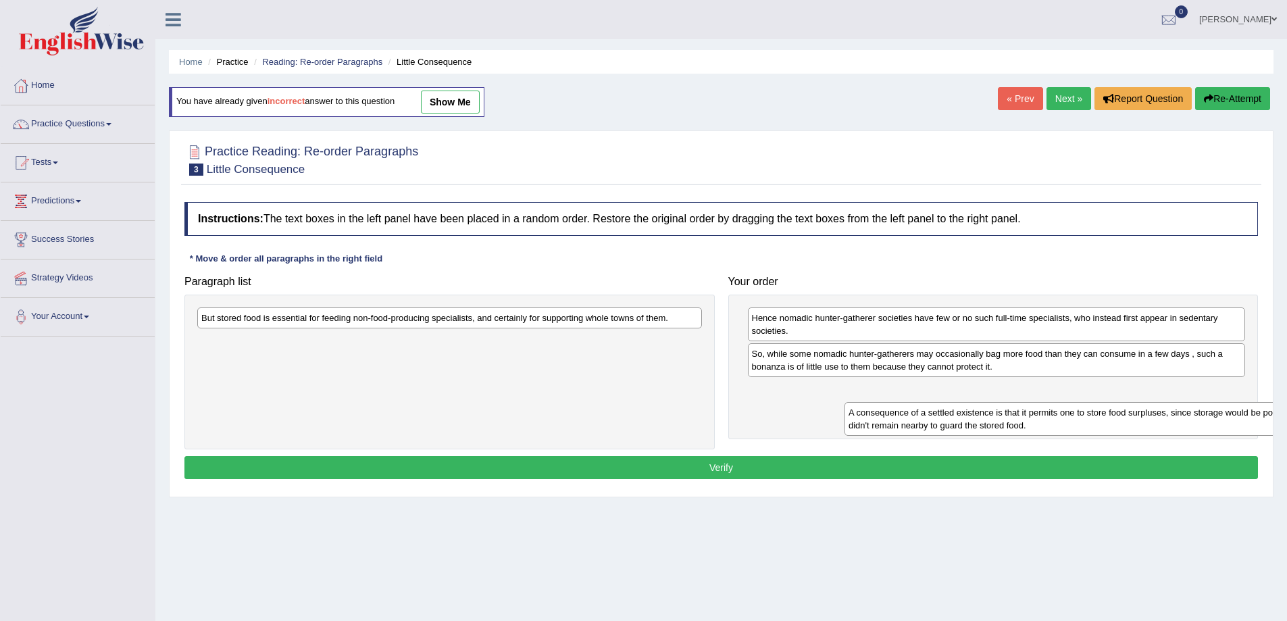
drag, startPoint x: 267, startPoint y: 330, endPoint x: 907, endPoint y: 408, distance: 644.5
click at [911, 420] on div "A consequence of a settled existence is that it permits one to store food surpl…" at bounding box center [1096, 419] width 505 height 34
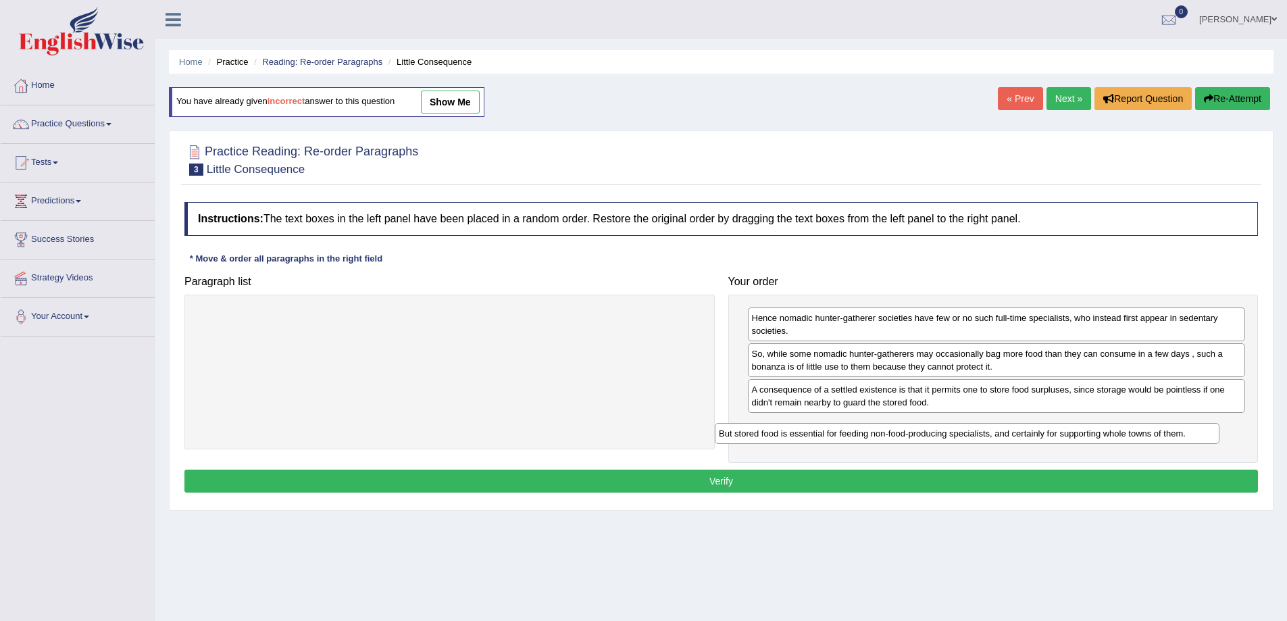
drag, startPoint x: 346, startPoint y: 320, endPoint x: 888, endPoint y: 410, distance: 550.0
click at [886, 423] on div "But stored food is essential for feeding non-food-producing specialists, and ce…" at bounding box center [967, 433] width 505 height 21
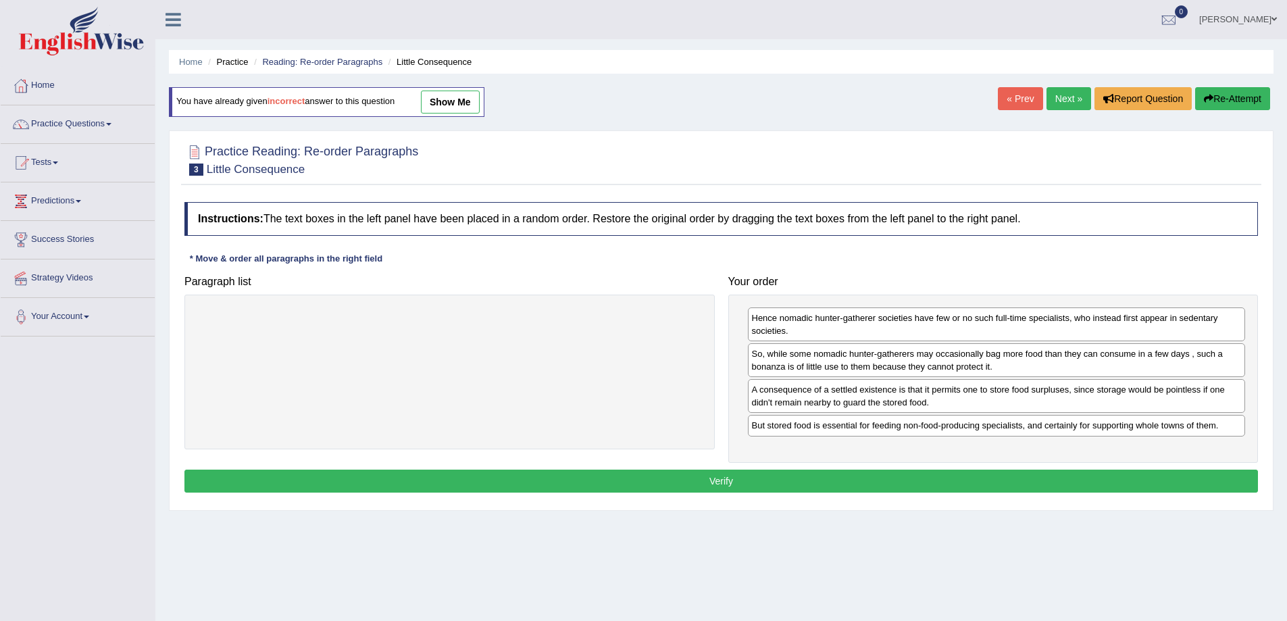
click at [663, 478] on button "Verify" at bounding box center [720, 480] width 1073 height 23
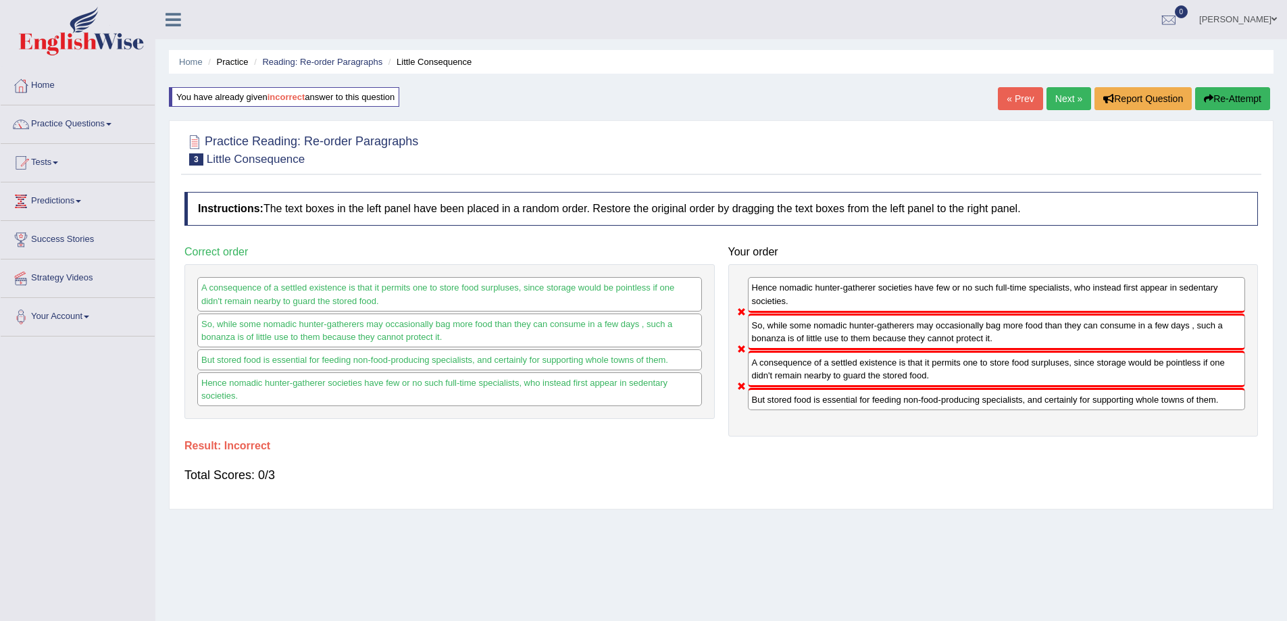
click at [1068, 92] on link "Next »" at bounding box center [1068, 98] width 45 height 23
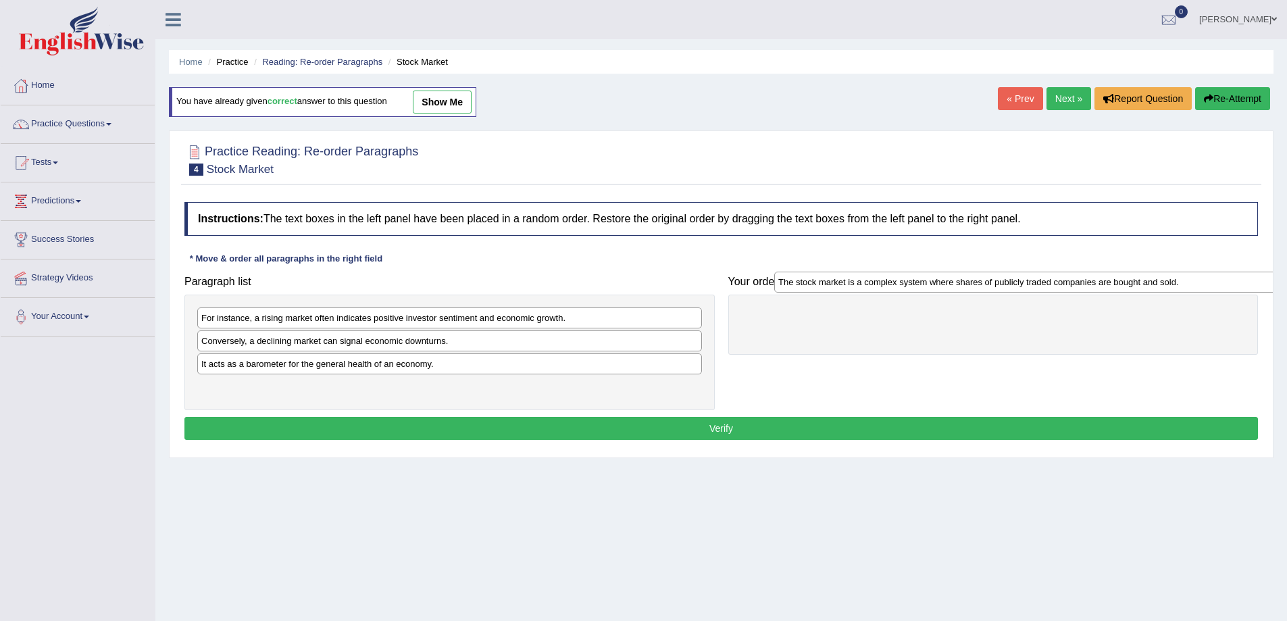
drag, startPoint x: 257, startPoint y: 350, endPoint x: 840, endPoint y: 286, distance: 587.1
click at [837, 289] on div "The stock market is a complex system where shares of publicly traded companies …" at bounding box center [1026, 282] width 505 height 21
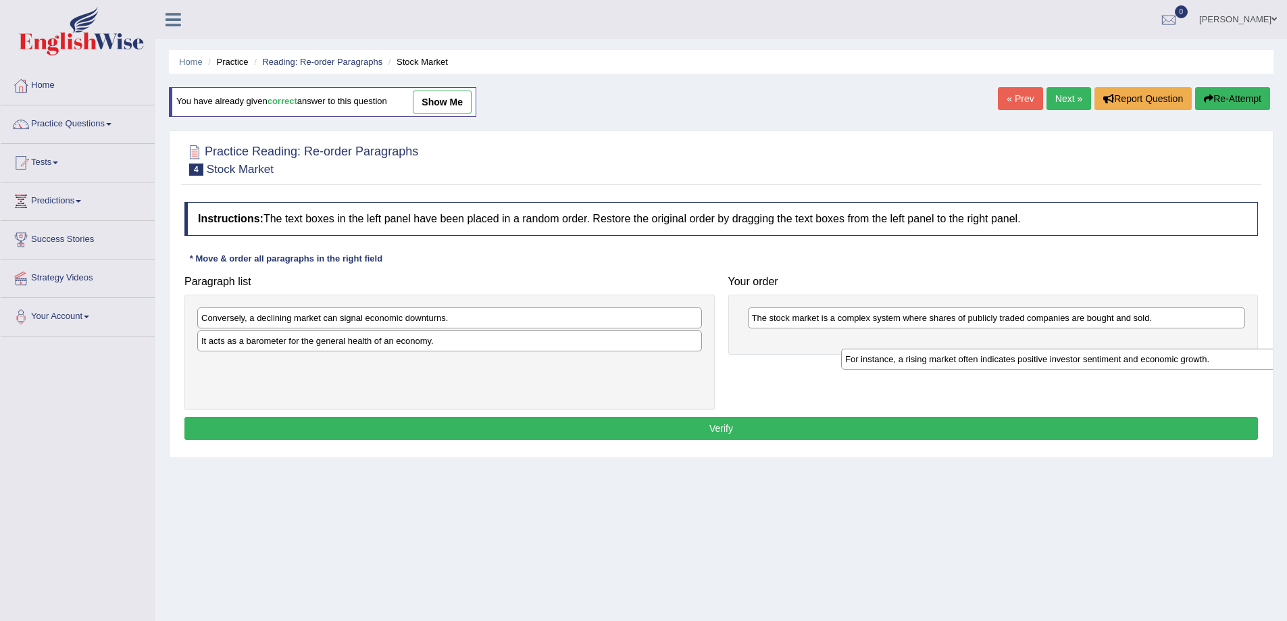
drag, startPoint x: 371, startPoint y: 317, endPoint x: 1043, endPoint y: 344, distance: 672.7
click at [1036, 349] on div "For instance, a rising market often indicates positive investor sentiment and e…" at bounding box center [1093, 359] width 505 height 21
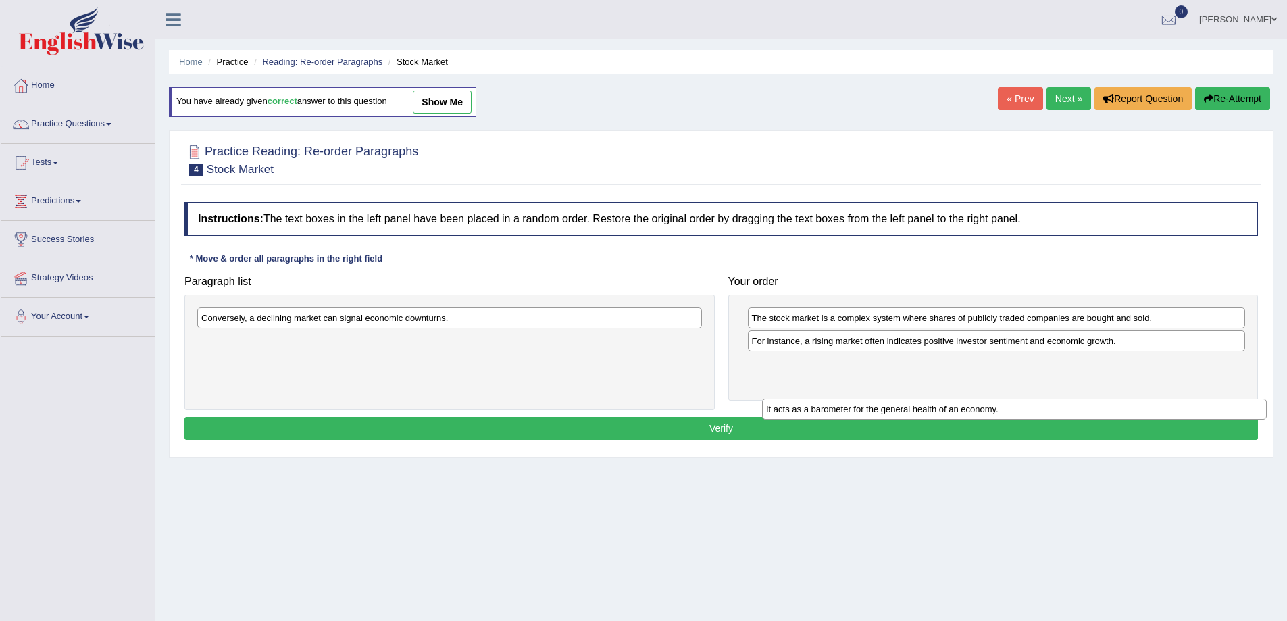
drag, startPoint x: 286, startPoint y: 345, endPoint x: 909, endPoint y: 395, distance: 624.1
click at [909, 399] on div "It acts as a barometer for the general health of an economy." at bounding box center [1014, 409] width 505 height 21
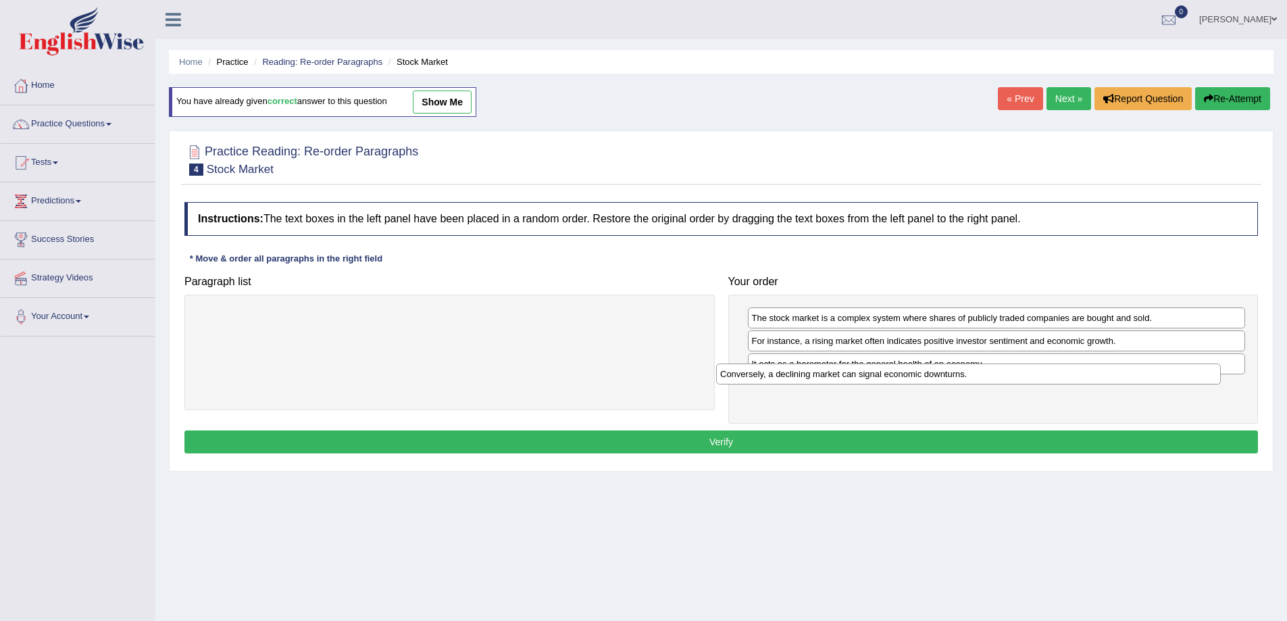
drag, startPoint x: 447, startPoint y: 318, endPoint x: 977, endPoint y: 371, distance: 533.6
click at [977, 371] on div "Conversely, a declining market can signal economic downturns." at bounding box center [968, 373] width 505 height 21
click at [649, 449] on button "Verify" at bounding box center [720, 441] width 1073 height 23
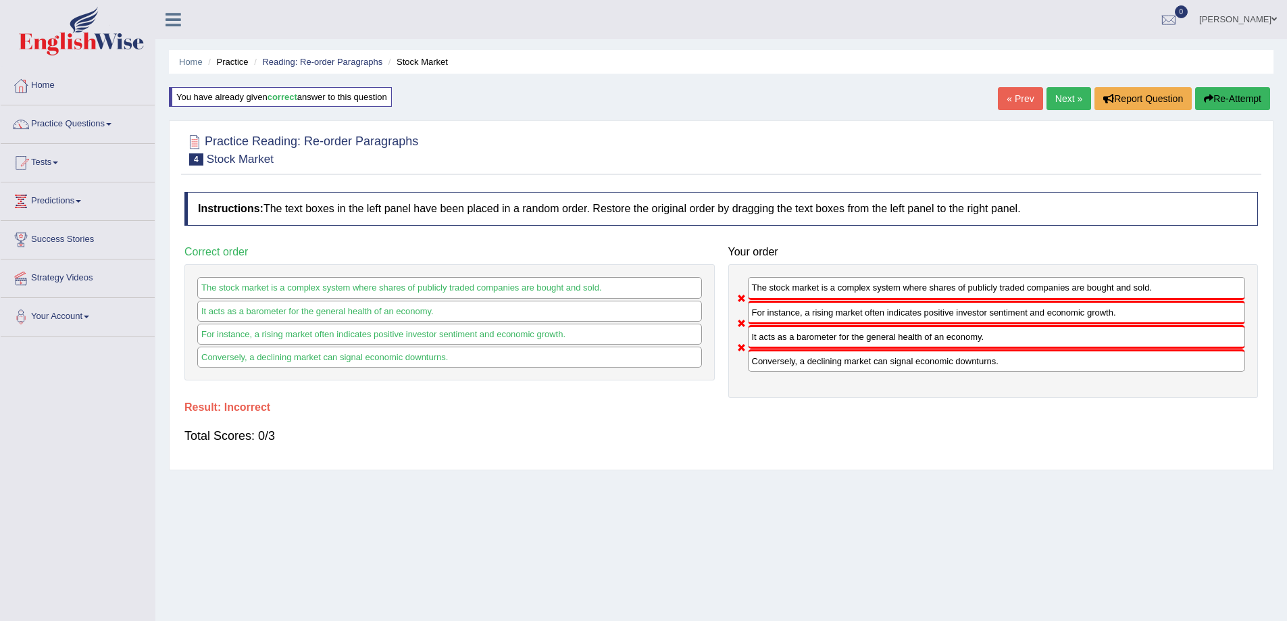
click at [1053, 96] on link "Next »" at bounding box center [1068, 98] width 45 height 23
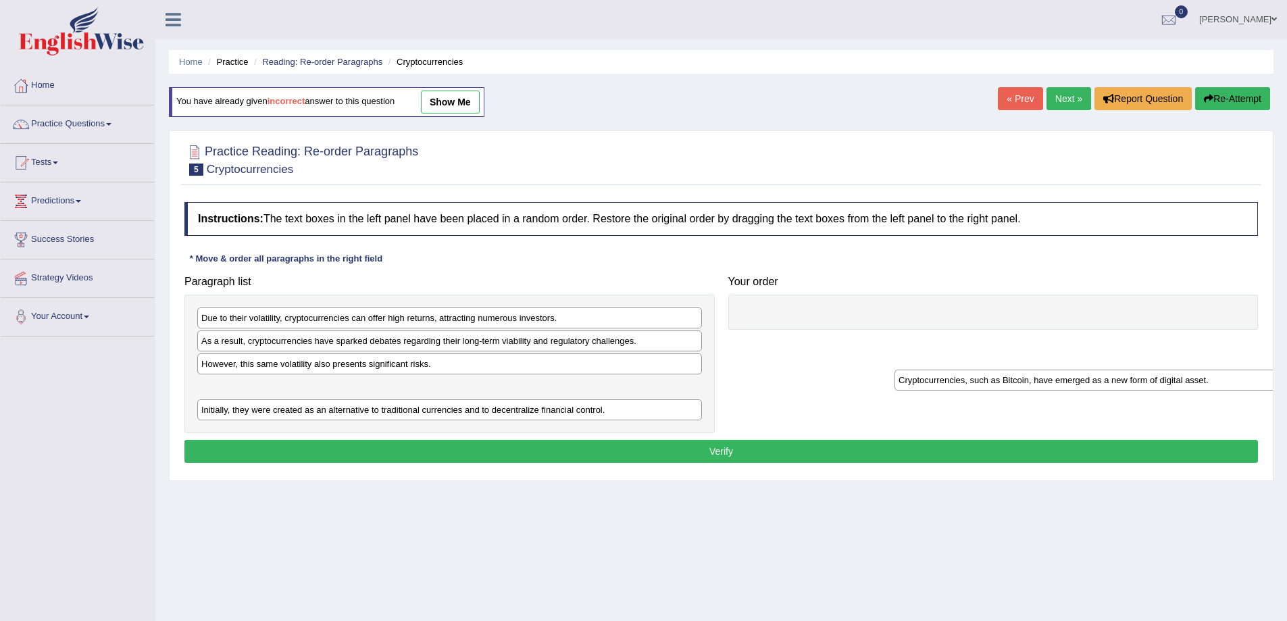
drag, startPoint x: 280, startPoint y: 342, endPoint x: 978, endPoint y: 382, distance: 699.6
click at [978, 382] on div "Cryptocurrencies, such as Bitcoin, have emerged as a new form of digital asset." at bounding box center [1146, 380] width 505 height 21
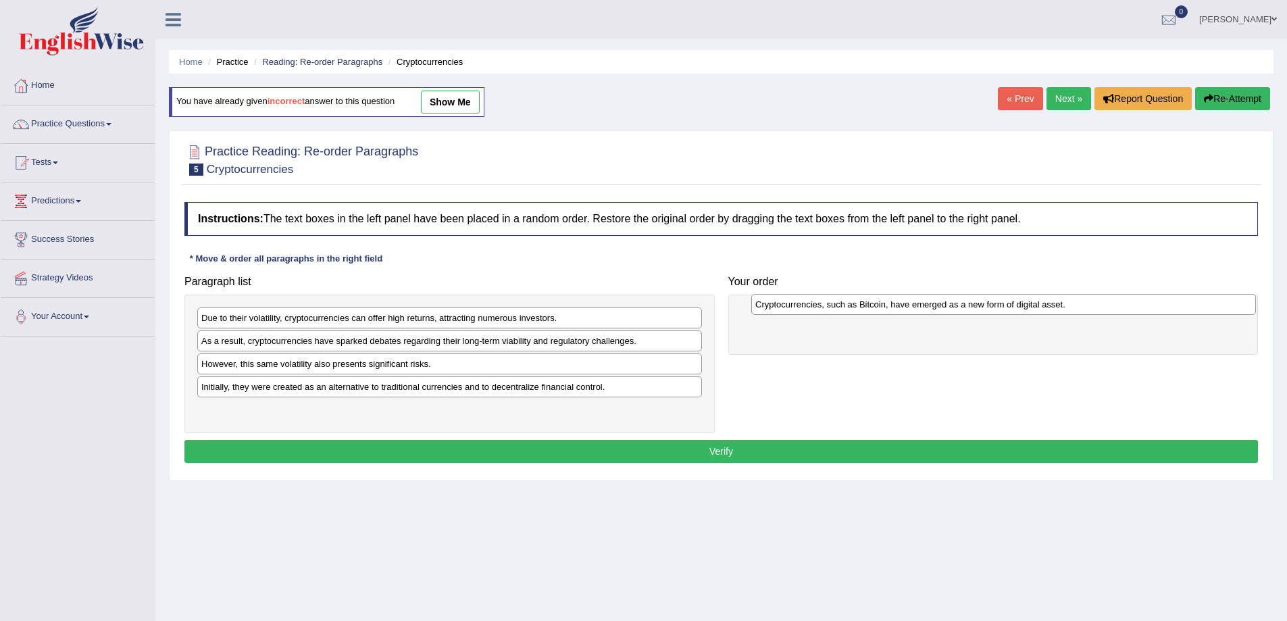
drag, startPoint x: 394, startPoint y: 391, endPoint x: 948, endPoint y: 309, distance: 560.0
click at [948, 309] on div "Cryptocurrencies, such as Bitcoin, have emerged as a new form of digital asset." at bounding box center [1003, 304] width 505 height 21
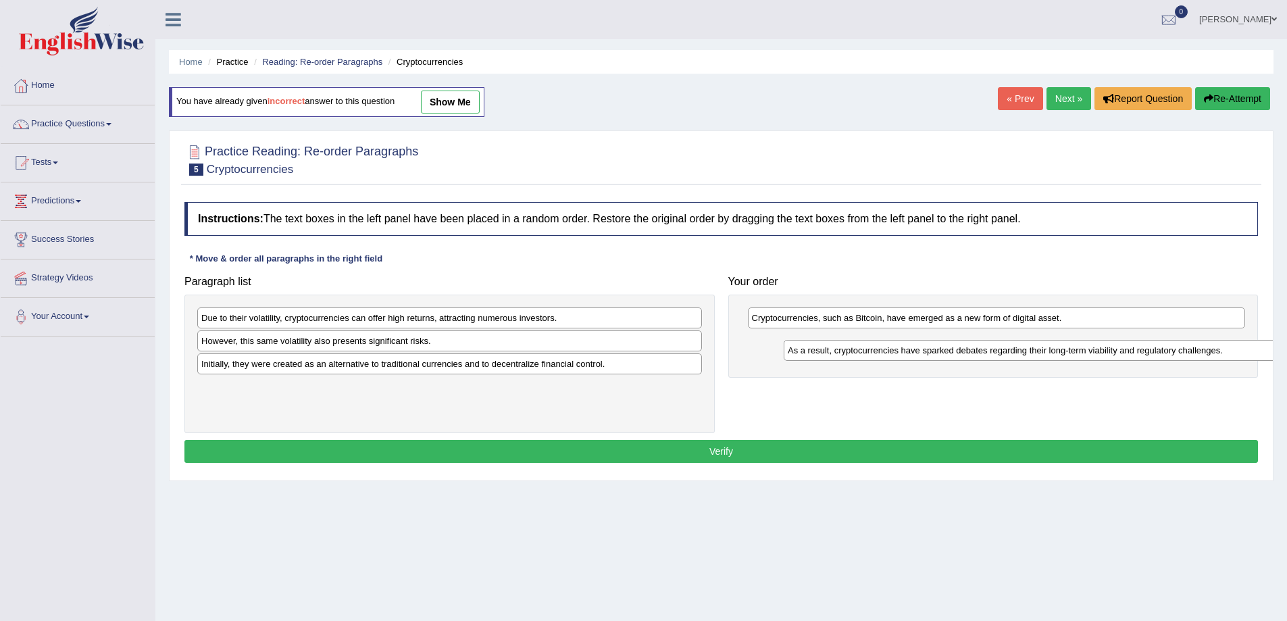
drag, startPoint x: 411, startPoint y: 342, endPoint x: 1034, endPoint y: 346, distance: 622.2
click at [1034, 346] on div "As a result, cryptocurrencies have sparked debates regarding their long-term vi…" at bounding box center [1036, 350] width 505 height 21
click at [324, 319] on div "Due to their volatility, cryptocurrencies can offer high returns, attracting nu…" at bounding box center [449, 317] width 505 height 21
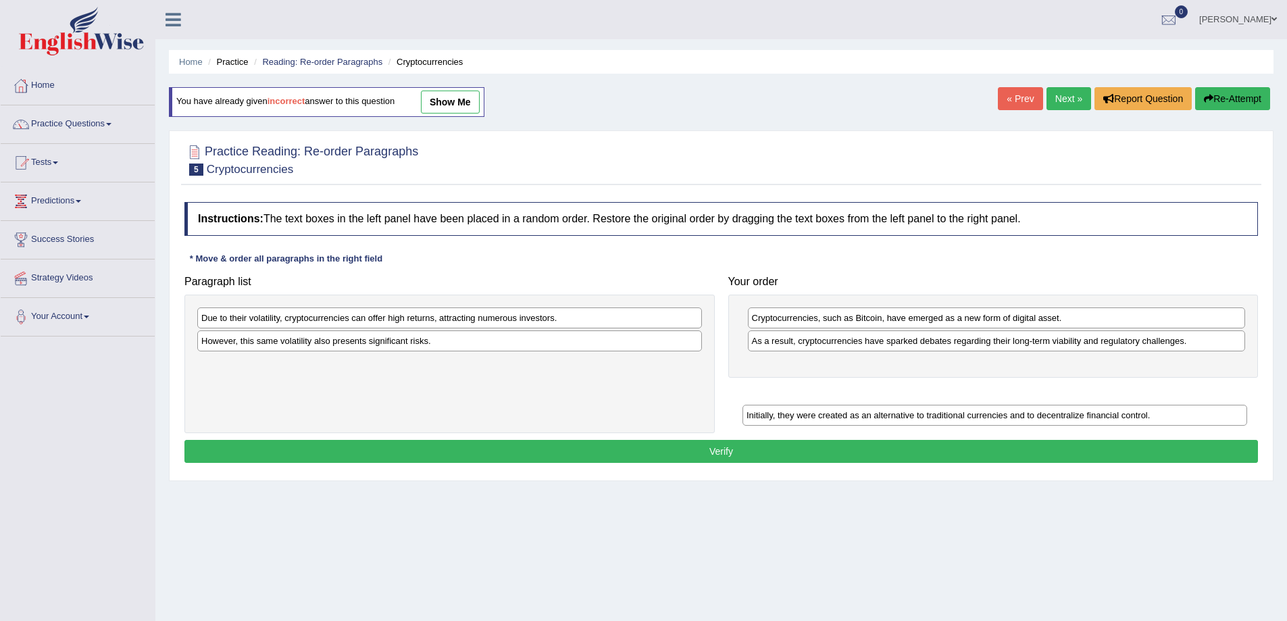
drag, startPoint x: 291, startPoint y: 364, endPoint x: 845, endPoint y: 349, distance: 554.1
click at [845, 405] on div "Initially, they were created as an alternative to traditional currencies and to…" at bounding box center [994, 415] width 505 height 21
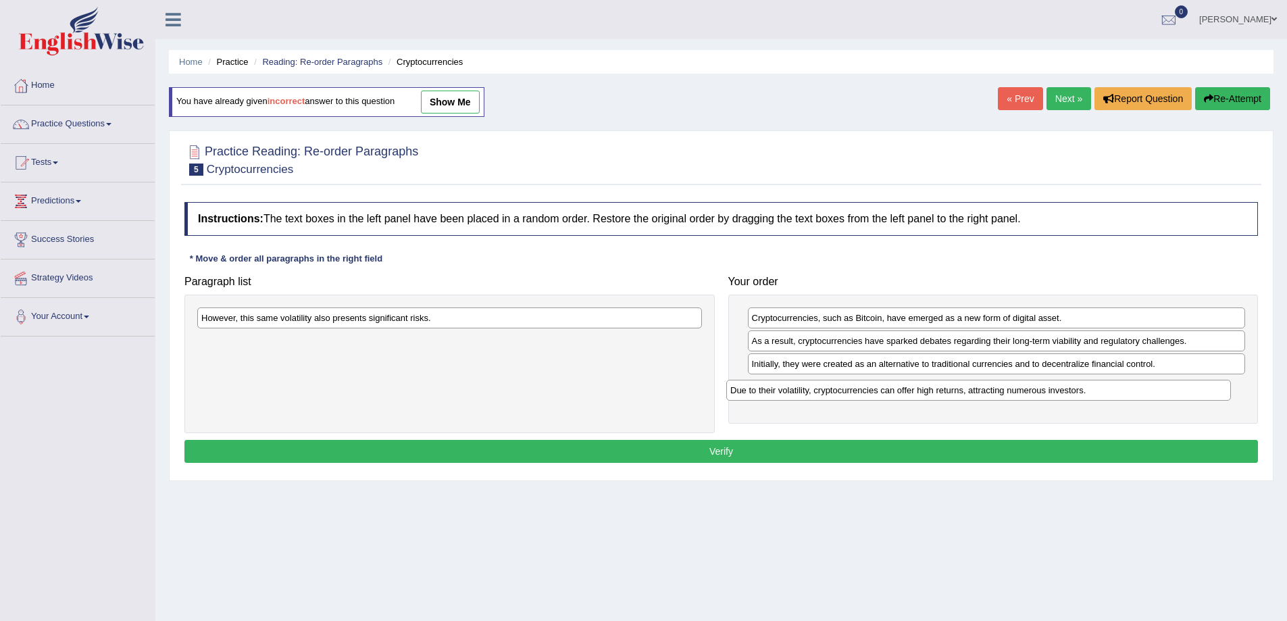
drag, startPoint x: 409, startPoint y: 323, endPoint x: 940, endPoint y: 392, distance: 535.5
click at [940, 393] on div "Due to their volatility, cryptocurrencies can offer high returns, attracting nu…" at bounding box center [978, 390] width 505 height 21
drag, startPoint x: 474, startPoint y: 324, endPoint x: 1063, endPoint y: 500, distance: 614.7
click at [1063, 500] on div "Home Practice Reading: Re-order Paragraphs Cryptocurrencies You have already gi…" at bounding box center [721, 338] width 1132 height 676
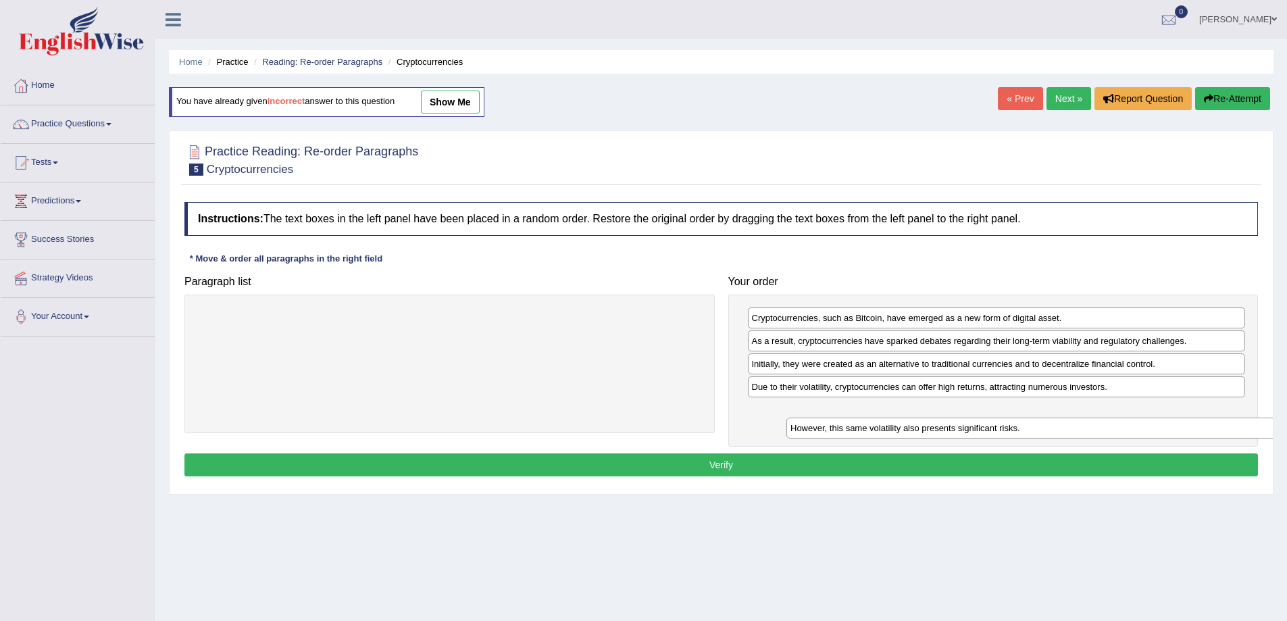
drag, startPoint x: 242, startPoint y: 324, endPoint x: 831, endPoint y: 434, distance: 599.3
click at [831, 434] on div "However, this same volatility also presents significant risks." at bounding box center [1038, 427] width 505 height 21
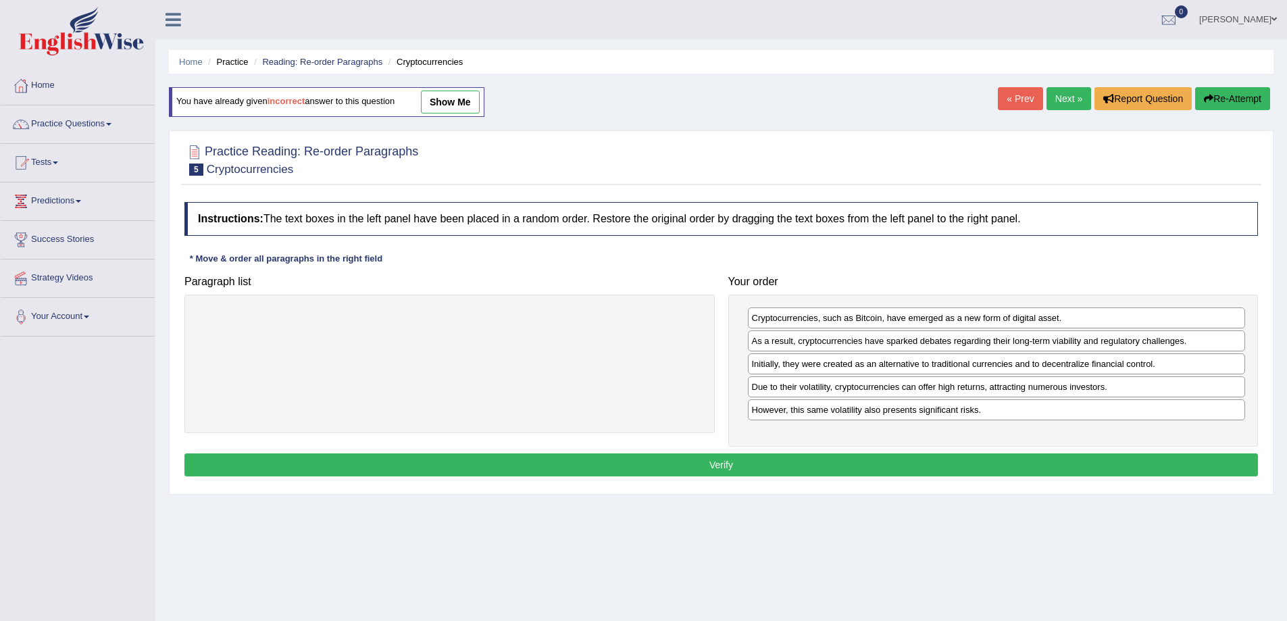
click at [708, 472] on button "Verify" at bounding box center [720, 464] width 1073 height 23
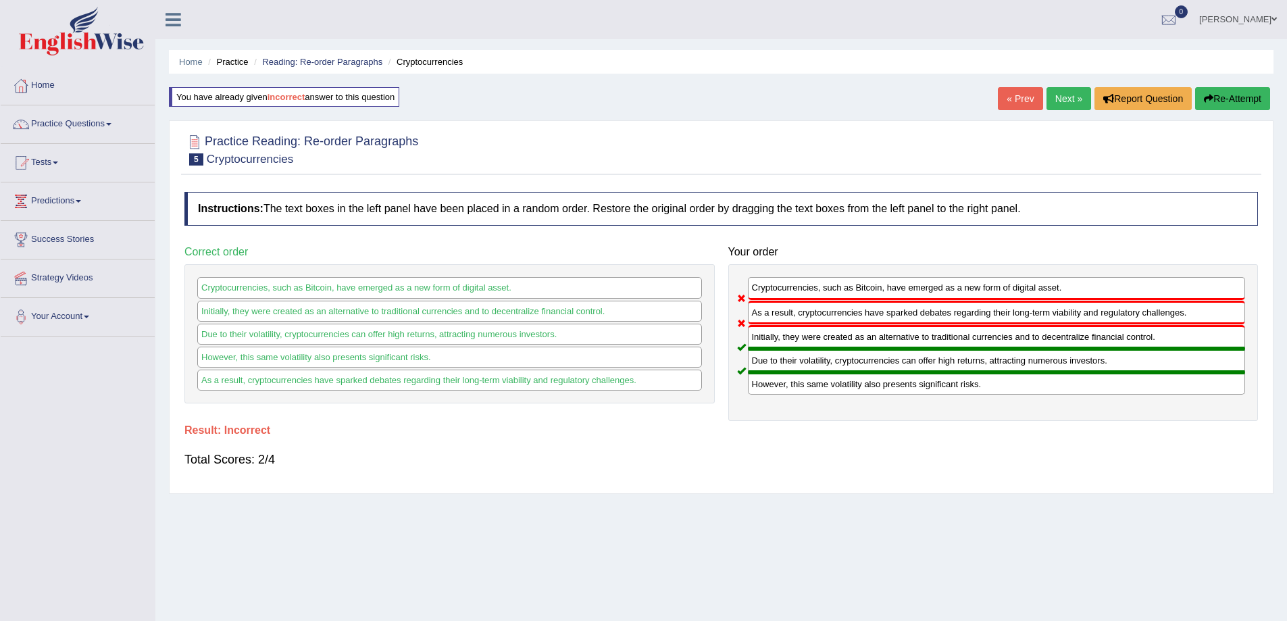
click at [1055, 96] on link "Next »" at bounding box center [1068, 98] width 45 height 23
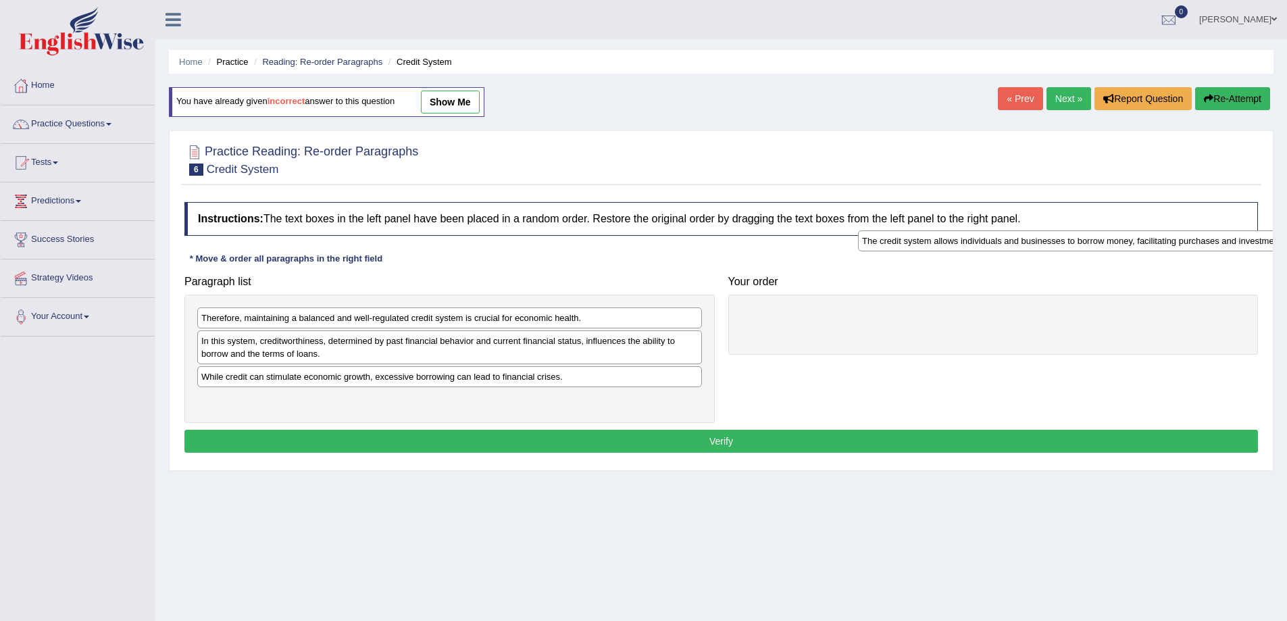
drag, startPoint x: 303, startPoint y: 338, endPoint x: 975, endPoint y: 236, distance: 680.0
click at [975, 236] on div "The credit system allows individuals and businesses to borrow money, facilitati…" at bounding box center [1110, 240] width 505 height 21
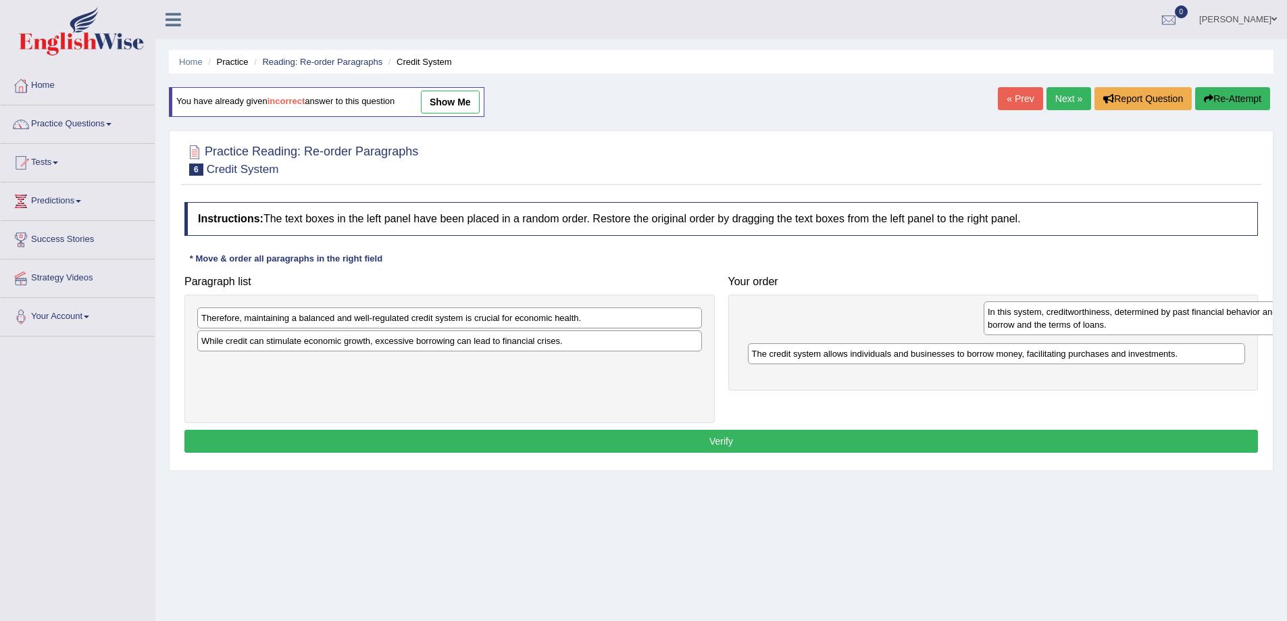
drag, startPoint x: 326, startPoint y: 342, endPoint x: 1111, endPoint y: 309, distance: 786.3
click at [1112, 311] on div "In this system, creditworthiness, determined by past financial behavior and cur…" at bounding box center [1236, 318] width 505 height 34
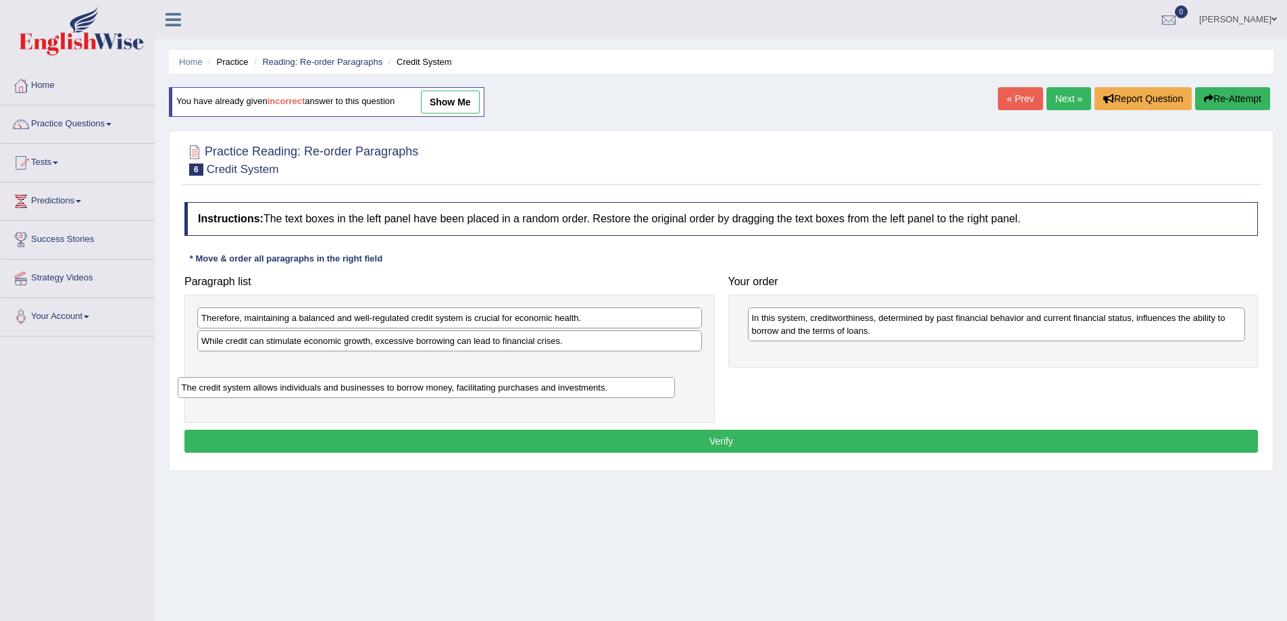
drag, startPoint x: 817, startPoint y: 354, endPoint x: 172, endPoint y: 362, distance: 645.9
click at [194, 377] on div "The credit system allows individuals and businesses to borrow money, facilitati…" at bounding box center [427, 387] width 498 height 21
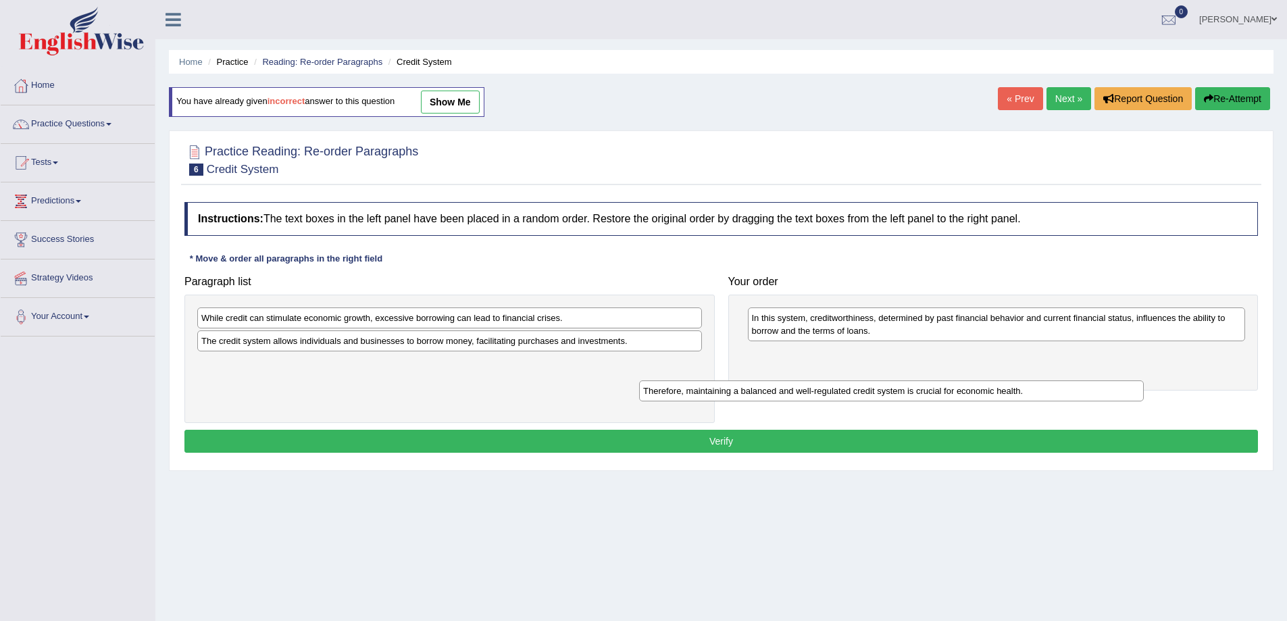
drag, startPoint x: 237, startPoint y: 322, endPoint x: 884, endPoint y: 358, distance: 648.1
click at [883, 380] on div "Therefore, maintaining a balanced and well-regulated credit system is crucial f…" at bounding box center [891, 390] width 505 height 21
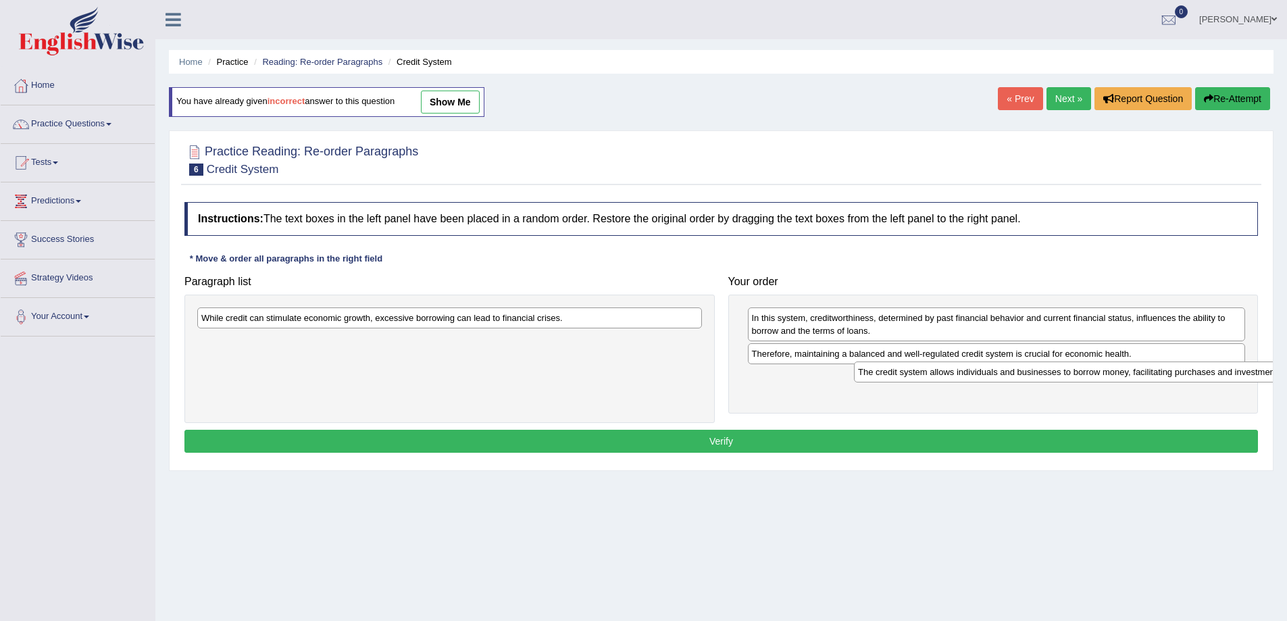
drag, startPoint x: 367, startPoint y: 342, endPoint x: 942, endPoint y: 355, distance: 575.7
click at [1024, 372] on div "The credit system allows individuals and businesses to borrow money, facilitati…" at bounding box center [1106, 371] width 505 height 21
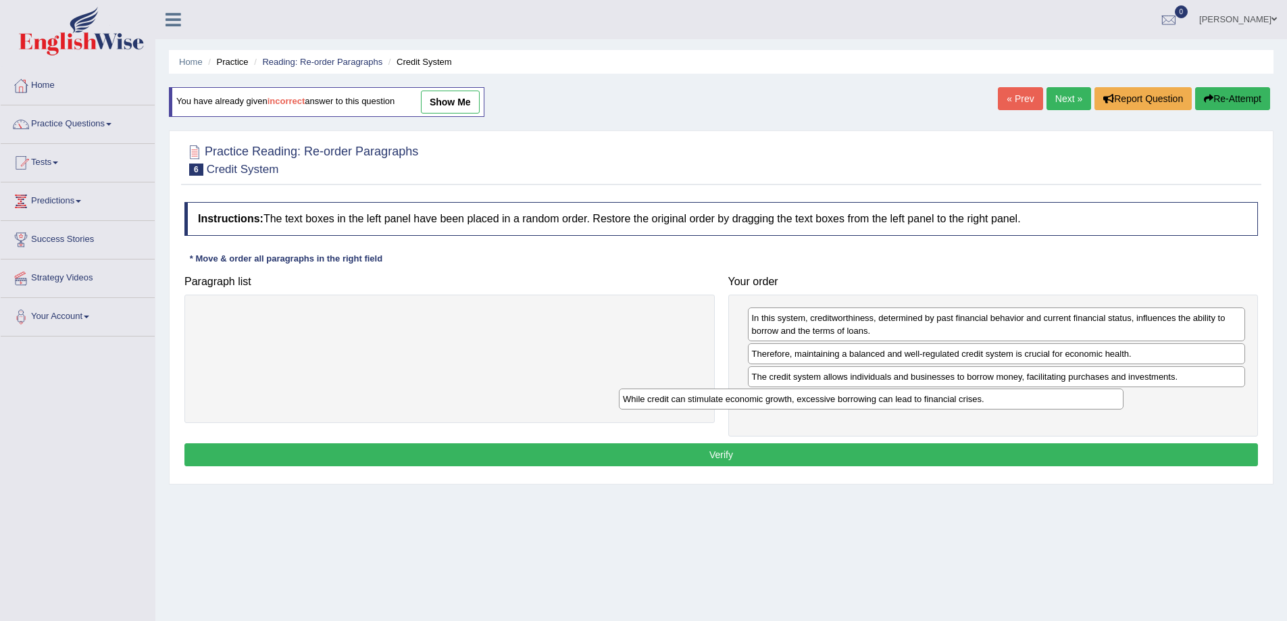
drag, startPoint x: 360, startPoint y: 321, endPoint x: 944, endPoint y: 387, distance: 587.4
click at [936, 388] on div "While credit can stimulate economic growth, excessive borrowing can lead to fin…" at bounding box center [871, 398] width 505 height 21
click at [684, 454] on button "Verify" at bounding box center [720, 454] width 1073 height 23
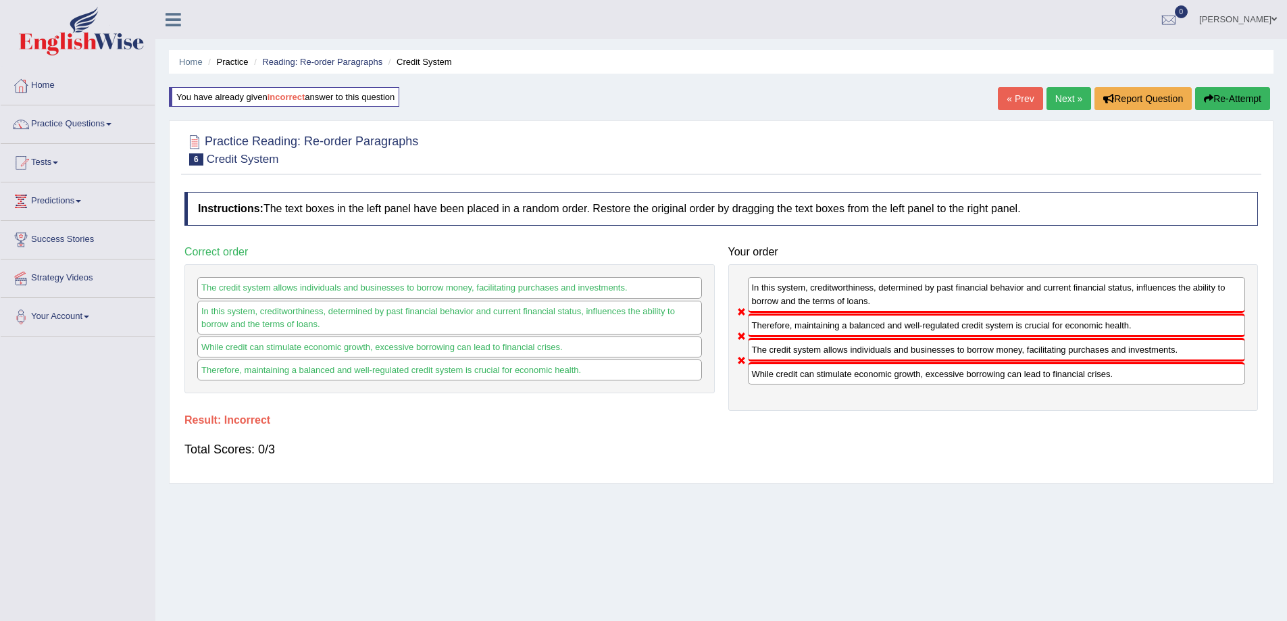
click at [1052, 102] on link "Next »" at bounding box center [1068, 98] width 45 height 23
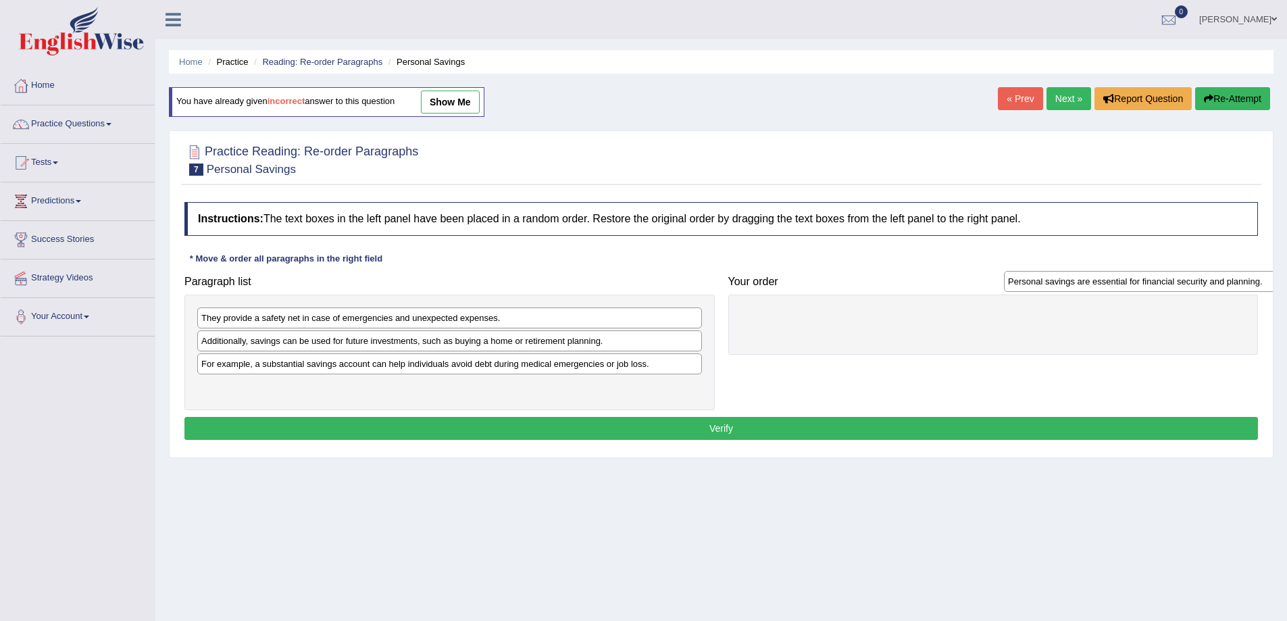
drag, startPoint x: 230, startPoint y: 388, endPoint x: 1041, endPoint y: 253, distance: 822.4
click at [1043, 271] on div "Personal savings are essential for financial security and planning." at bounding box center [1256, 281] width 505 height 21
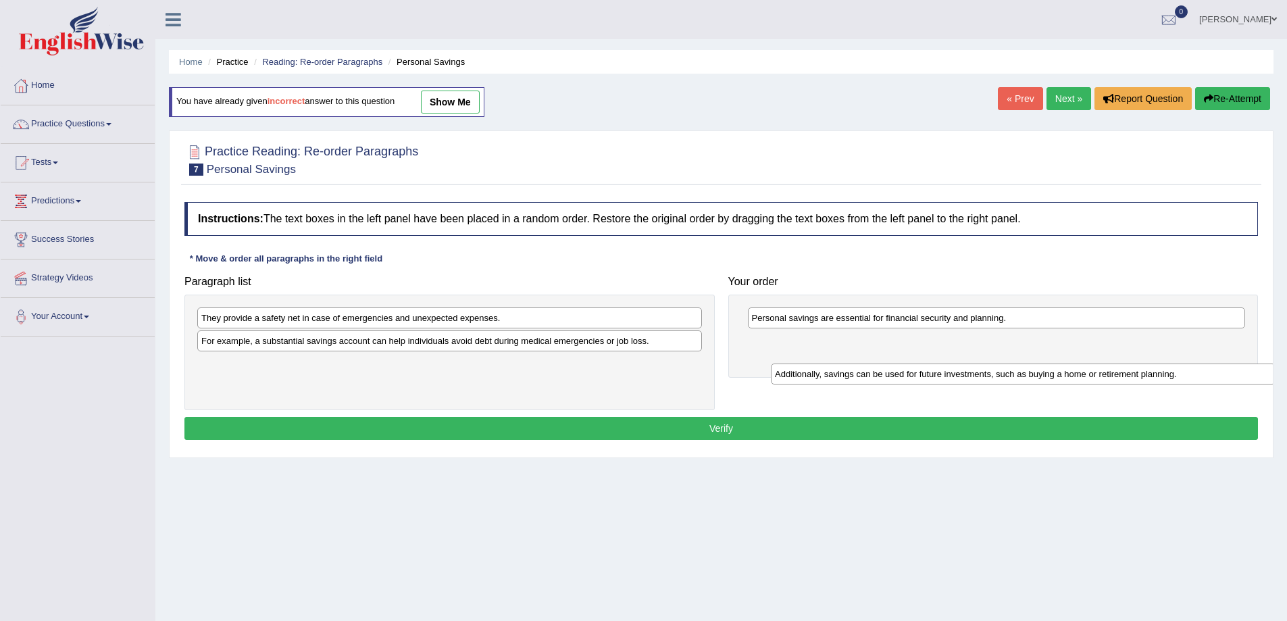
drag, startPoint x: 319, startPoint y: 346, endPoint x: 942, endPoint y: 366, distance: 623.8
click at [954, 378] on div "Additionally, savings can be used for future investments, such as buying a home…" at bounding box center [1023, 373] width 505 height 21
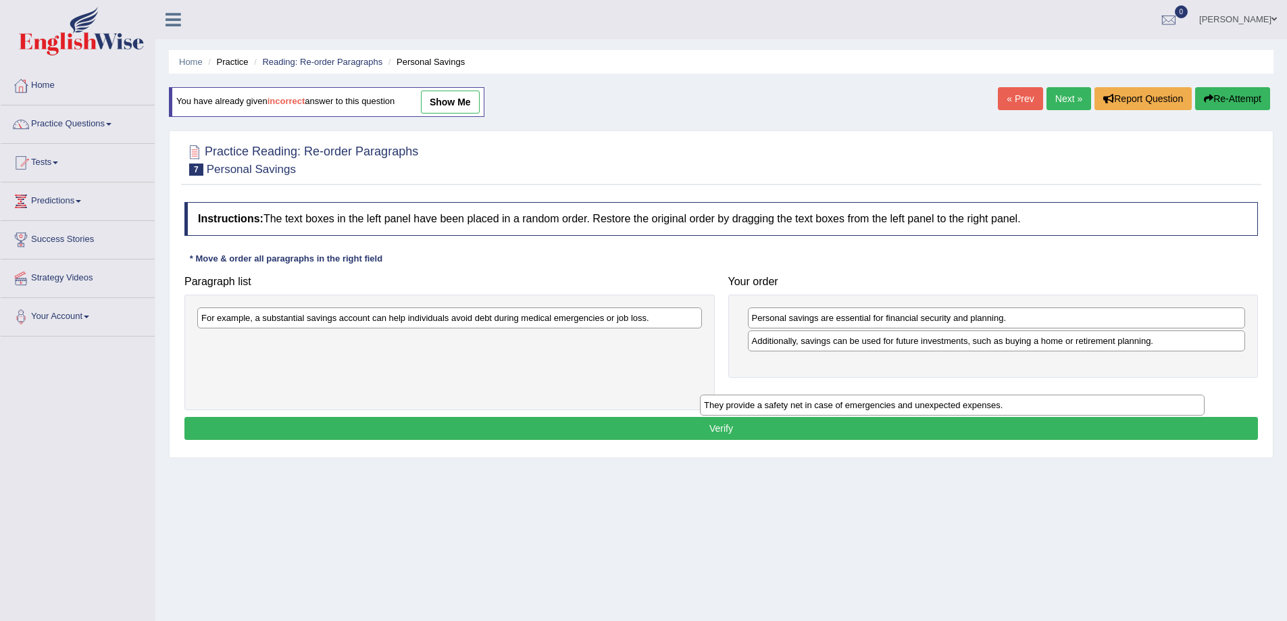
drag, startPoint x: 322, startPoint y: 319, endPoint x: 1020, endPoint y: 391, distance: 702.2
click at [1019, 395] on div "They provide a safety net in case of emergencies and unexpected expenses." at bounding box center [952, 405] width 505 height 21
drag, startPoint x: 379, startPoint y: 346, endPoint x: 1021, endPoint y: 353, distance: 641.8
click at [1021, 383] on div "They provide a safety net in case of emergencies and unexpected expenses." at bounding box center [1059, 393] width 505 height 21
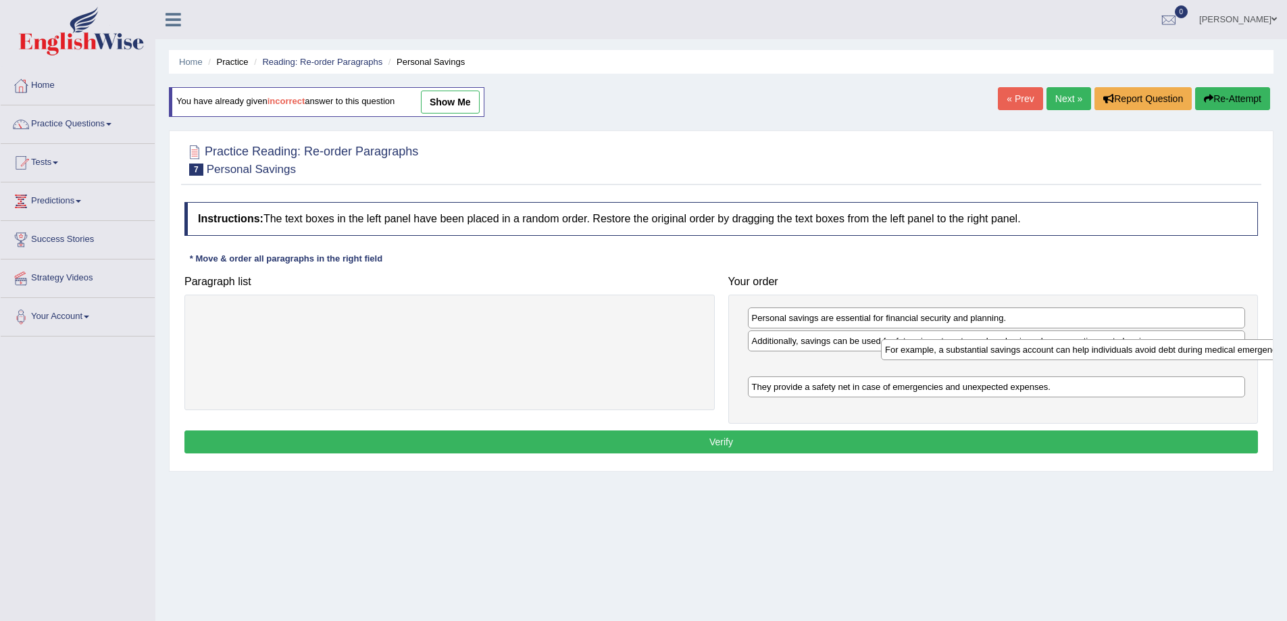
drag, startPoint x: 554, startPoint y: 322, endPoint x: 1239, endPoint y: 353, distance: 685.7
click at [1239, 353] on div "For example, a substantial savings account can help individuals avoid debt duri…" at bounding box center [1133, 349] width 505 height 21
click at [707, 449] on button "Verify" at bounding box center [720, 441] width 1073 height 23
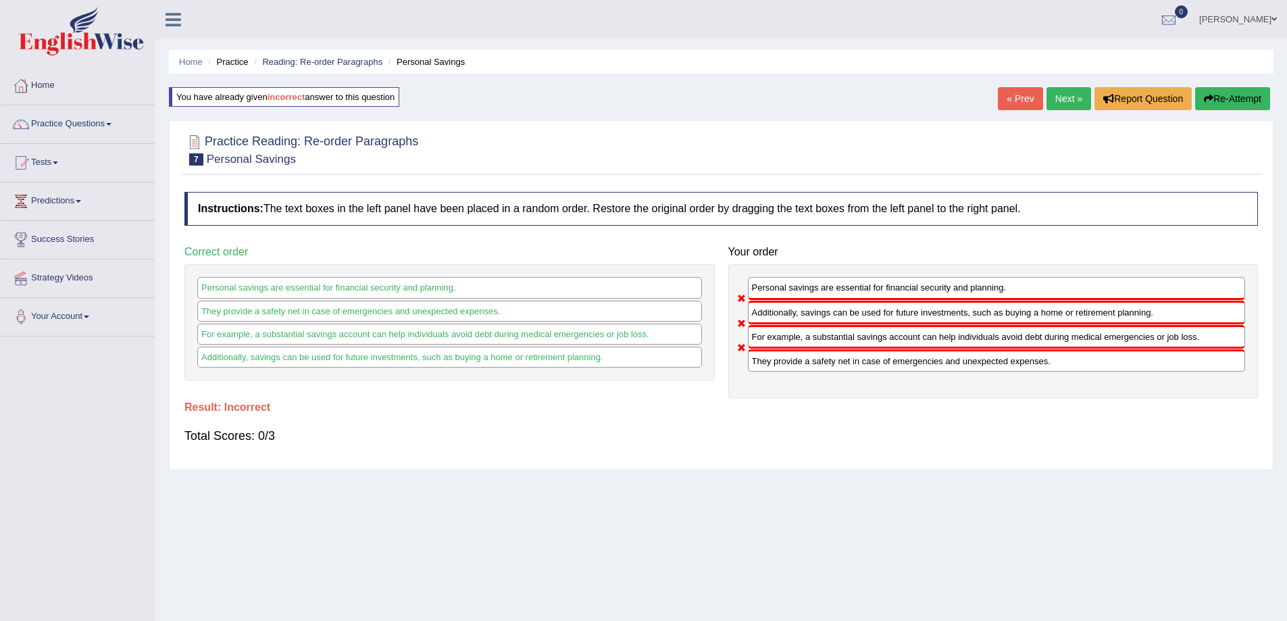
click at [1061, 97] on link "Next »" at bounding box center [1068, 98] width 45 height 23
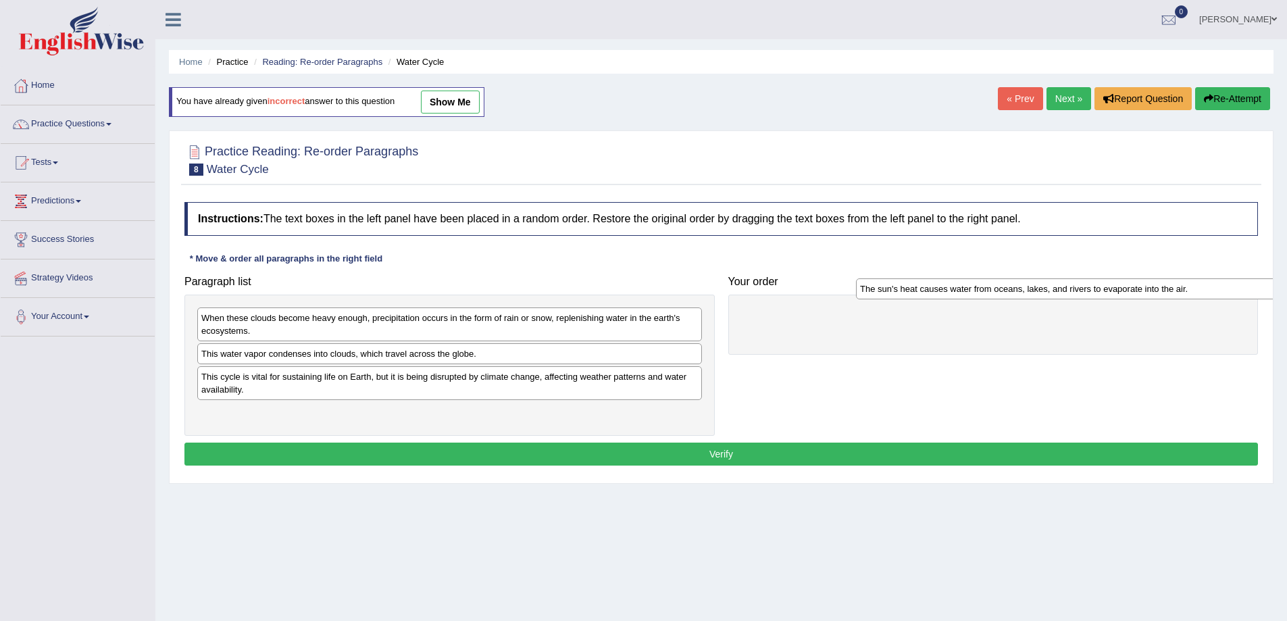
drag, startPoint x: 334, startPoint y: 420, endPoint x: 989, endPoint y: 292, distance: 667.7
click at [1000, 292] on div "The sun's heat causes water from oceans, lakes, and rivers to evaporate into th…" at bounding box center [1108, 288] width 505 height 21
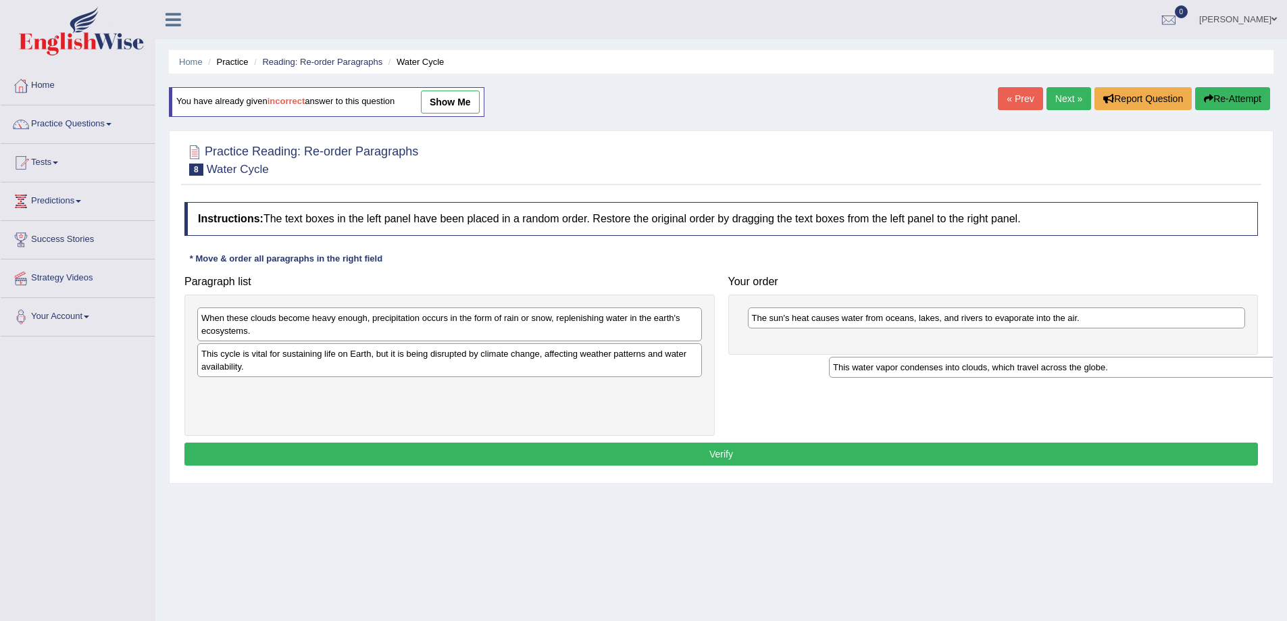
drag, startPoint x: 411, startPoint y: 355, endPoint x: 1044, endPoint y: 342, distance: 633.8
click at [1044, 357] on div "This water vapor condenses into clouds, which travel across the globe." at bounding box center [1081, 367] width 505 height 21
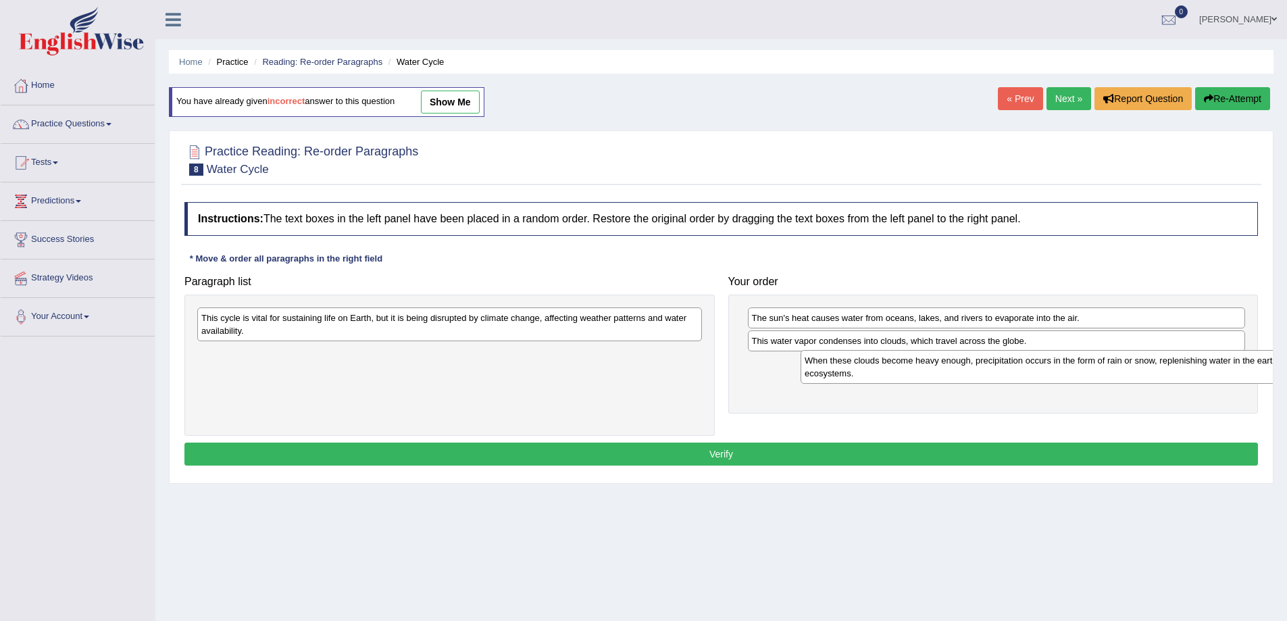
drag, startPoint x: 326, startPoint y: 329, endPoint x: 936, endPoint y: 370, distance: 611.3
click at [936, 370] on div "When these clouds become heavy enough, precipitation occurs in the form of rain…" at bounding box center [1053, 367] width 505 height 34
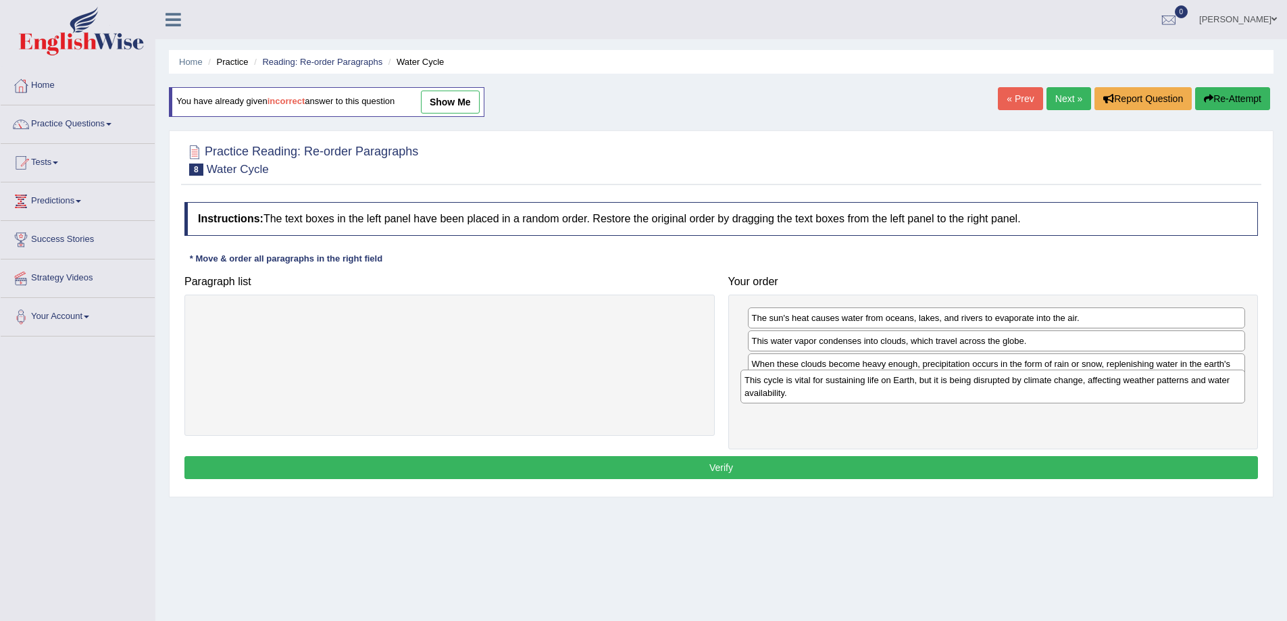
drag, startPoint x: 274, startPoint y: 324, endPoint x: 817, endPoint y: 386, distance: 546.7
click at [817, 386] on div "This cycle is vital for sustaining life on Earth, but it is being disrupted by …" at bounding box center [992, 387] width 505 height 34
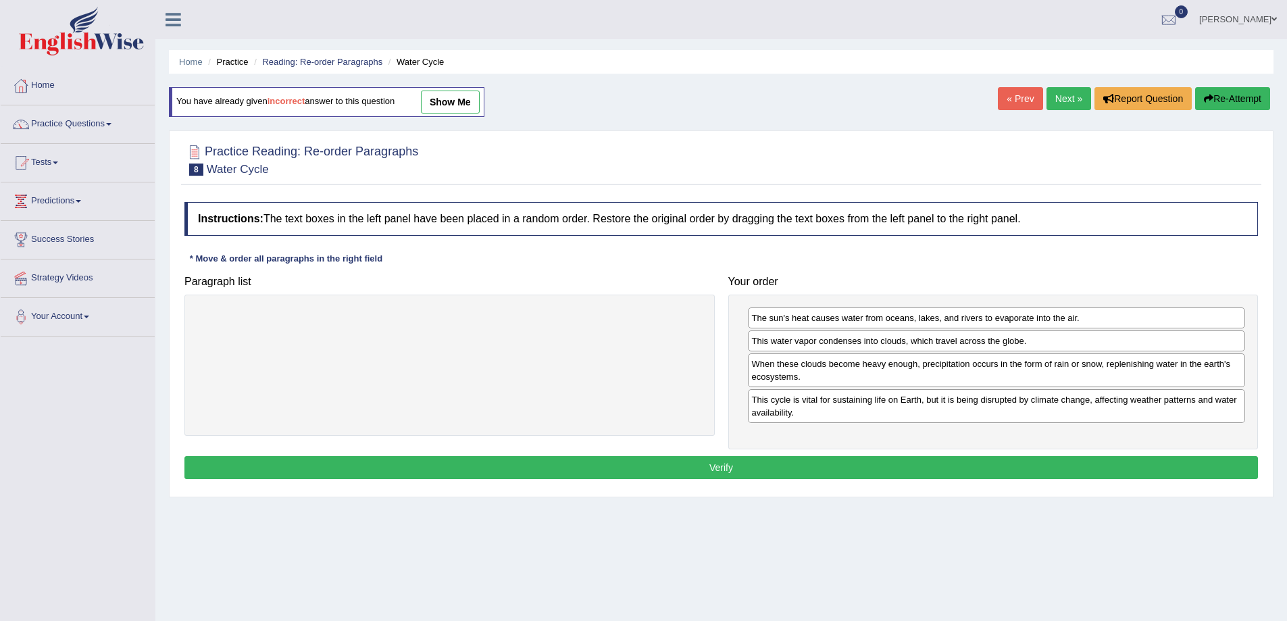
click at [685, 468] on button "Verify" at bounding box center [720, 467] width 1073 height 23
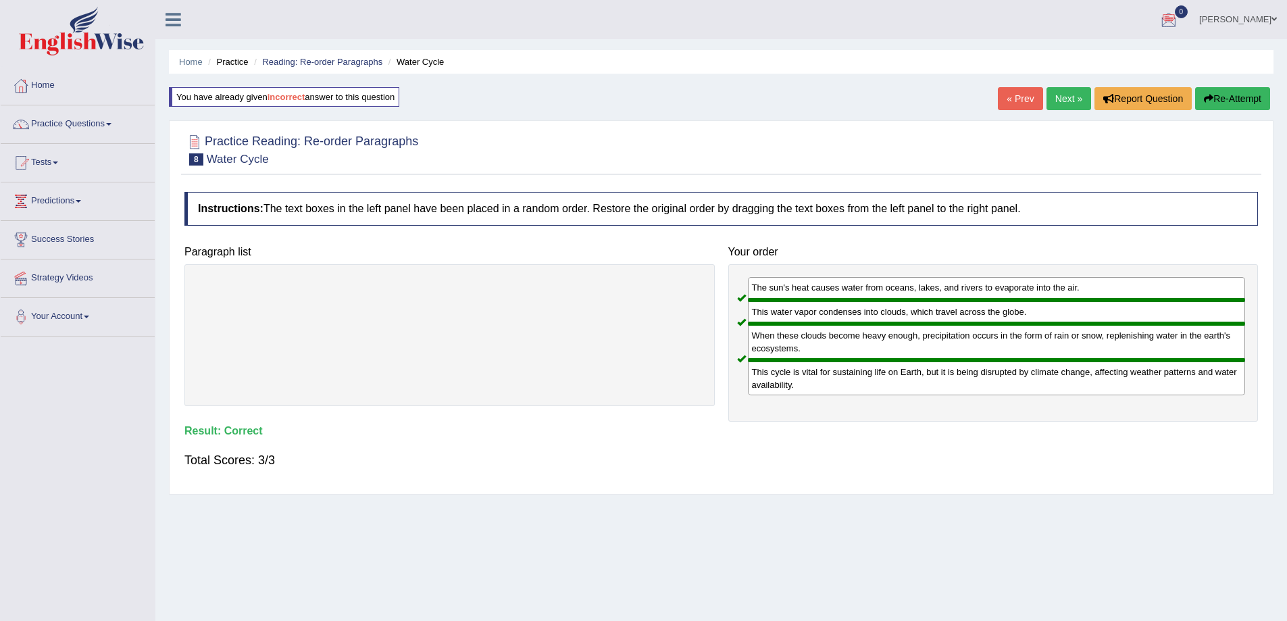
click at [1055, 95] on link "Next »" at bounding box center [1068, 98] width 45 height 23
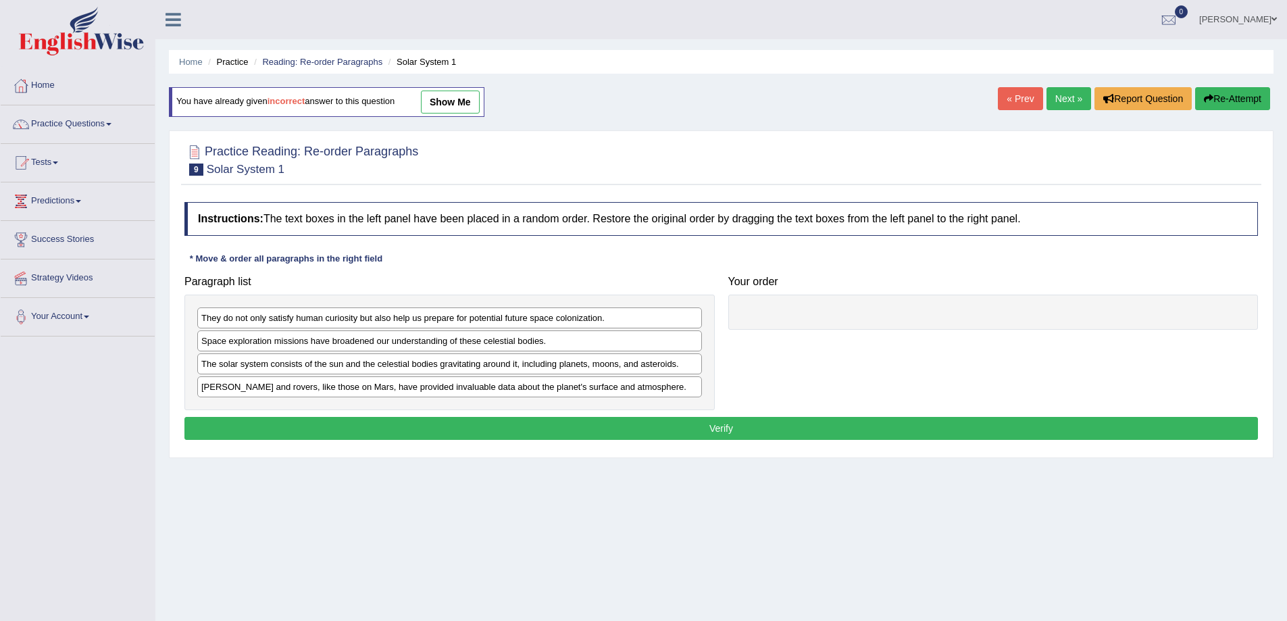
click at [326, 347] on div "Space exploration missions have broadened our understanding of these celestial …" at bounding box center [449, 340] width 505 height 21
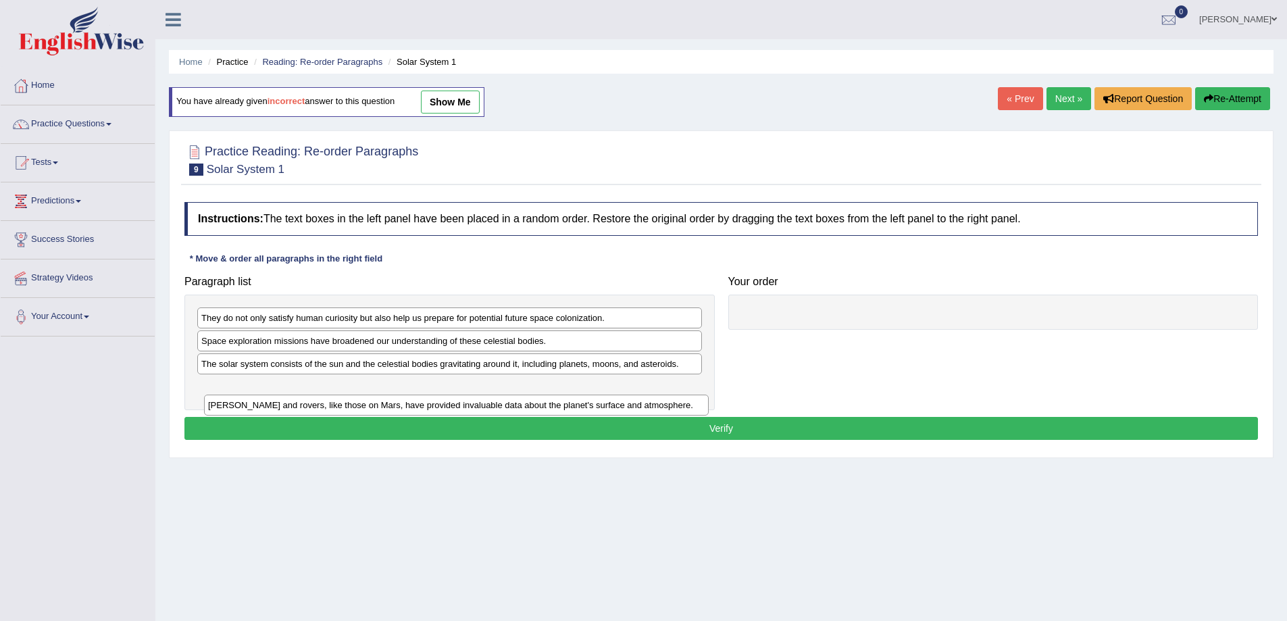
drag, startPoint x: 349, startPoint y: 378, endPoint x: 344, endPoint y: 393, distance: 16.2
click at [346, 395] on div "[PERSON_NAME] and rovers, like those on Mars, have provided invaluable data abo…" at bounding box center [456, 405] width 505 height 21
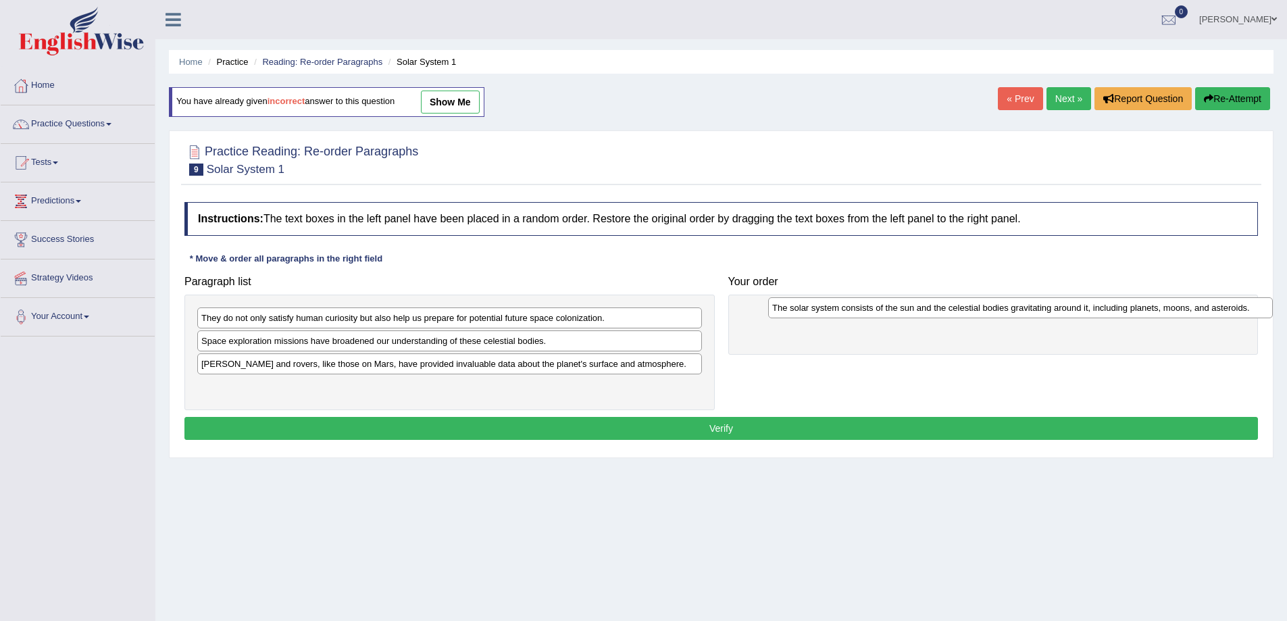
drag, startPoint x: 326, startPoint y: 364, endPoint x: 896, endPoint y: 308, distance: 573.6
click at [896, 308] on div "The solar system consists of the sun and the celestial bodies gravitating aroun…" at bounding box center [1020, 307] width 505 height 21
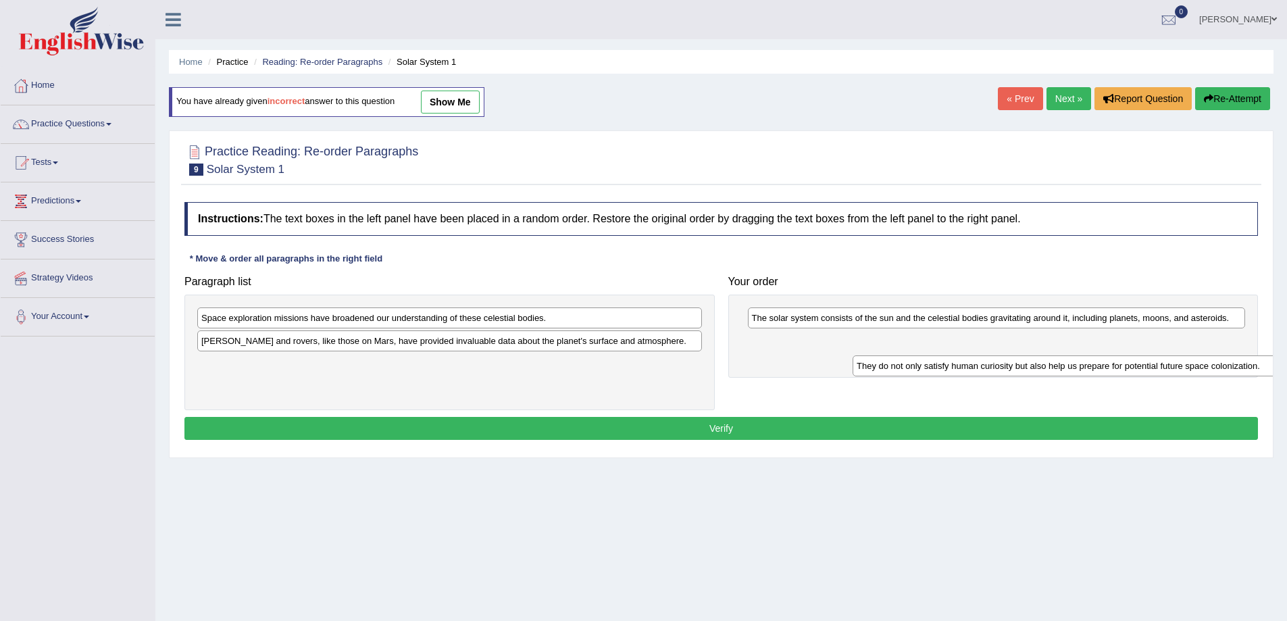
drag, startPoint x: 269, startPoint y: 326, endPoint x: 928, endPoint y: 372, distance: 660.9
click at [928, 372] on div "They do not only satisfy human curiosity but also help us prepare for potential…" at bounding box center [1105, 365] width 505 height 21
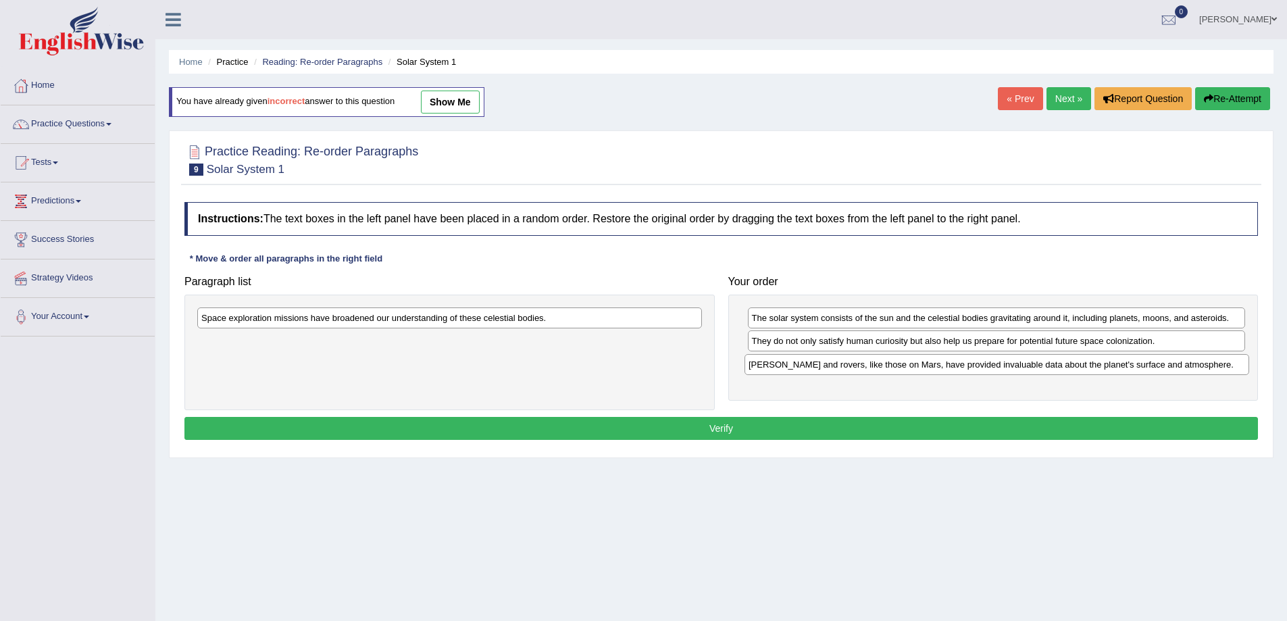
drag, startPoint x: 245, startPoint y: 347, endPoint x: 789, endPoint y: 362, distance: 544.0
click at [794, 368] on div "[PERSON_NAME] and rovers, like those on Mars, have provided invaluable data abo…" at bounding box center [996, 364] width 505 height 21
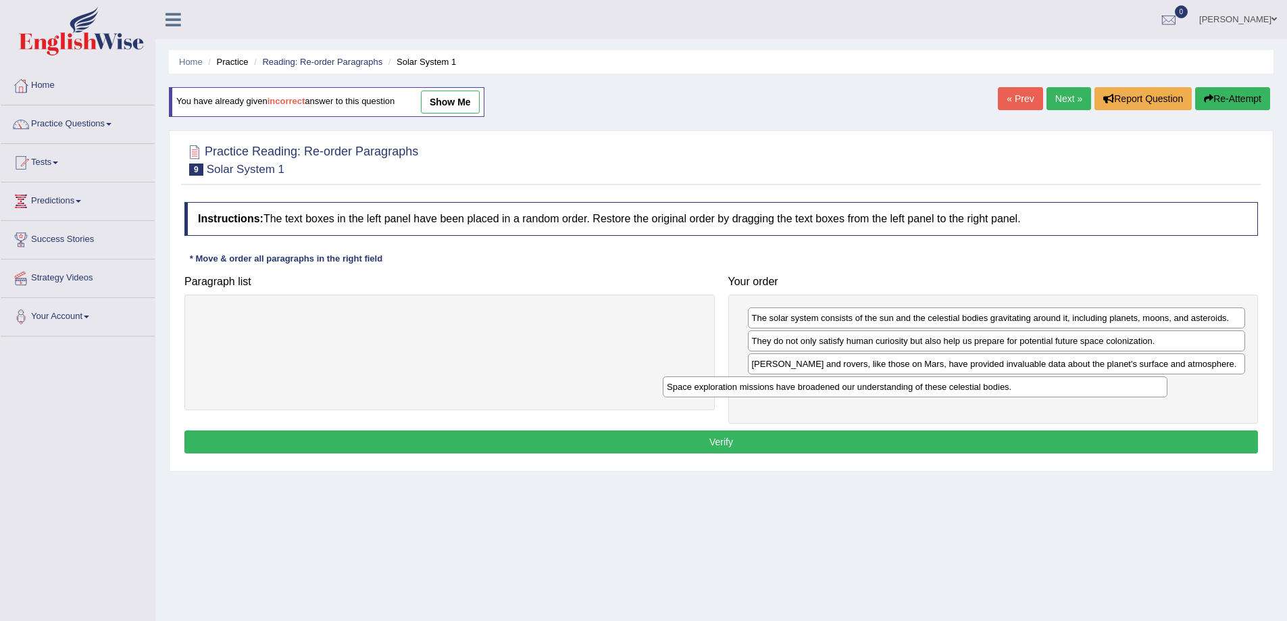
drag, startPoint x: 456, startPoint y: 326, endPoint x: 1006, endPoint y: 395, distance: 554.2
click at [1006, 395] on div "Space exploration missions have broadened our understanding of these celestial …" at bounding box center [915, 386] width 505 height 21
click at [626, 443] on button "Verify" at bounding box center [720, 441] width 1073 height 23
